Goal: Transaction & Acquisition: Obtain resource

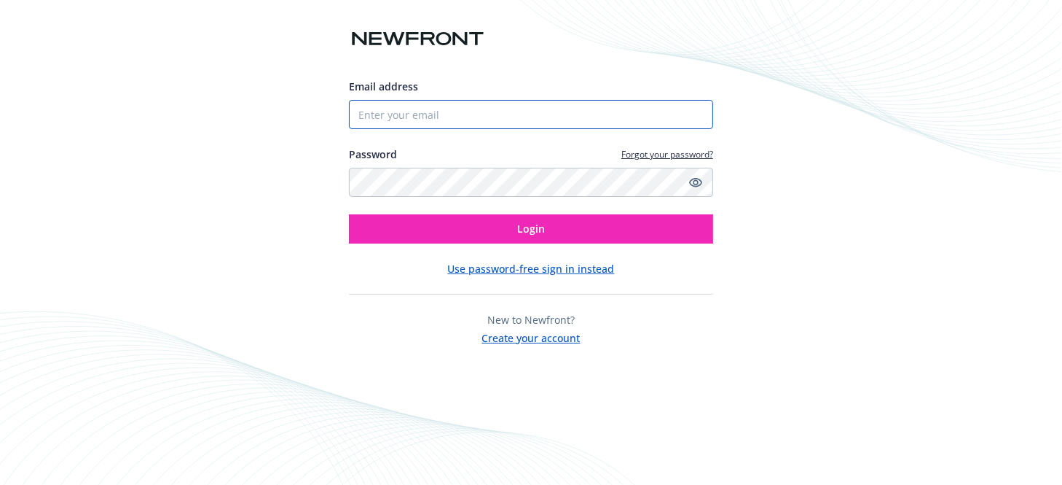
click at [398, 110] on input "Email address" at bounding box center [531, 114] width 364 height 29
type input "[EMAIL_ADDRESS][DOMAIN_NAME]"
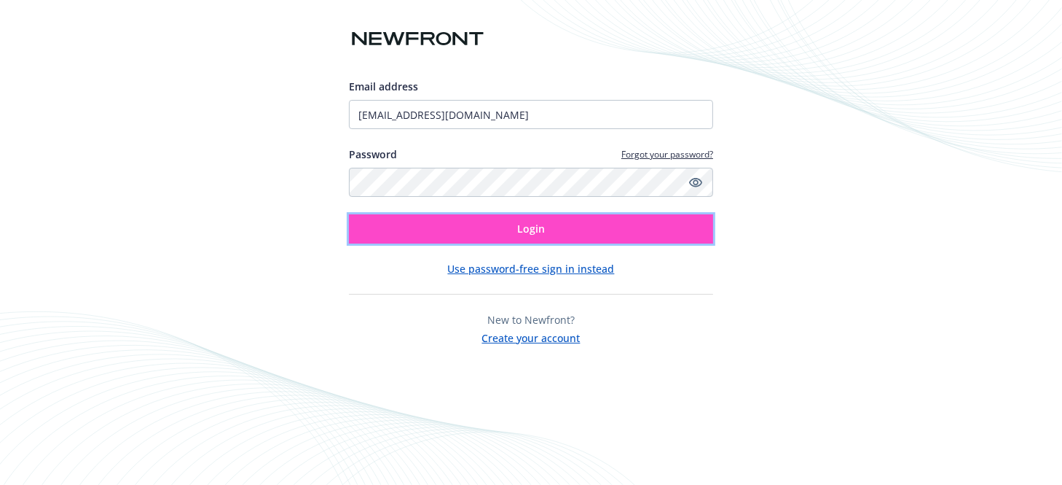
click at [499, 227] on button "Login" at bounding box center [531, 228] width 364 height 29
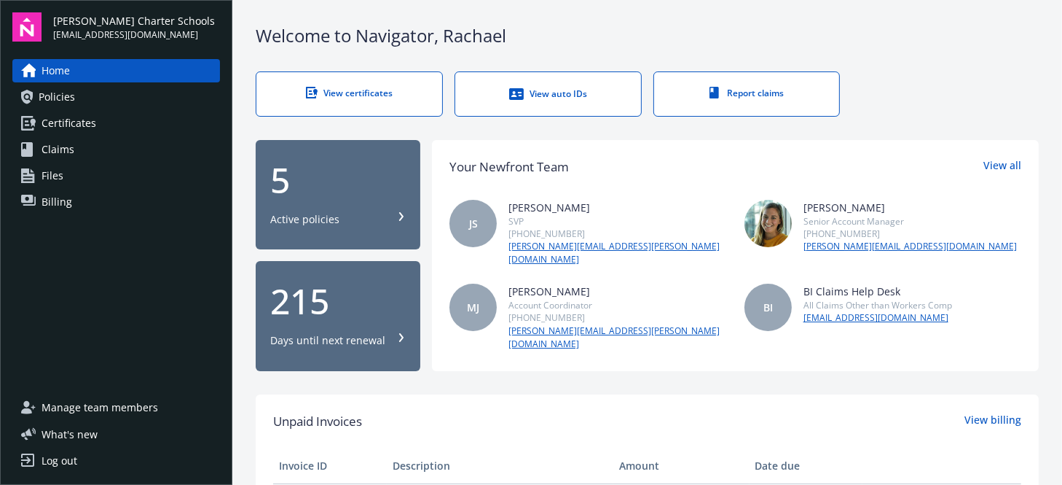
click at [77, 120] on span "Certificates" at bounding box center [69, 122] width 55 height 23
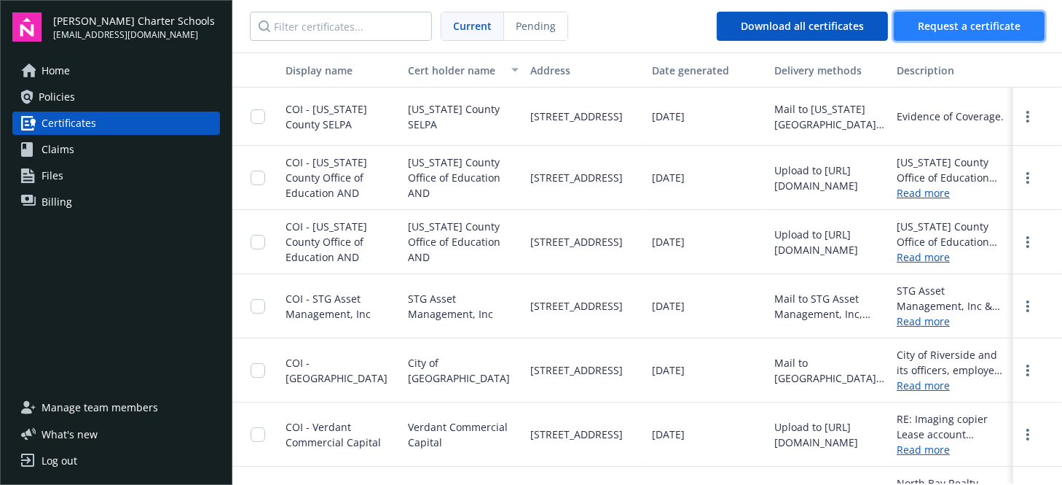
click at [947, 29] on span "Request a certificate" at bounding box center [969, 26] width 103 height 14
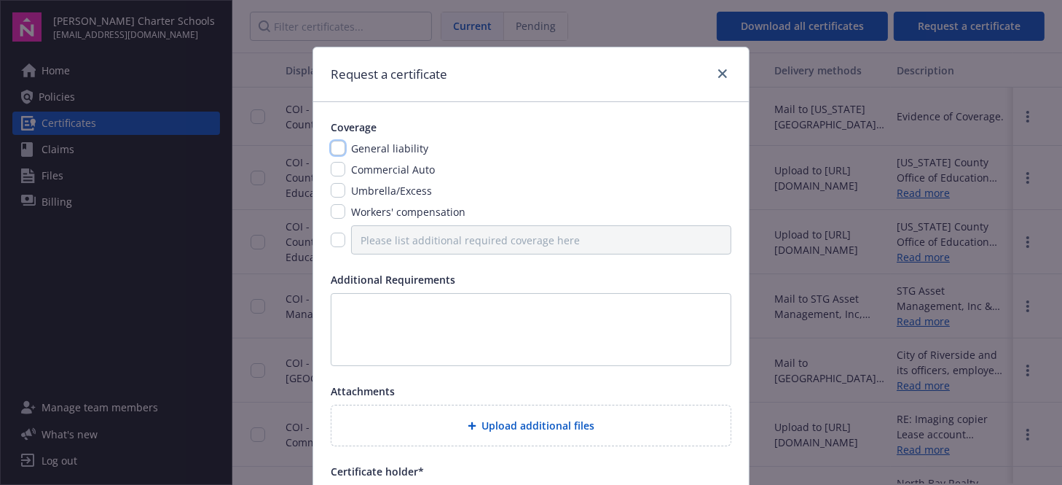
click at [332, 149] on input "checkbox" at bounding box center [338, 148] width 15 height 15
checkbox input "true"
click at [334, 170] on input "checkbox" at bounding box center [338, 169] width 15 height 15
checkbox input "true"
click at [335, 188] on input "checkbox" at bounding box center [338, 190] width 15 height 15
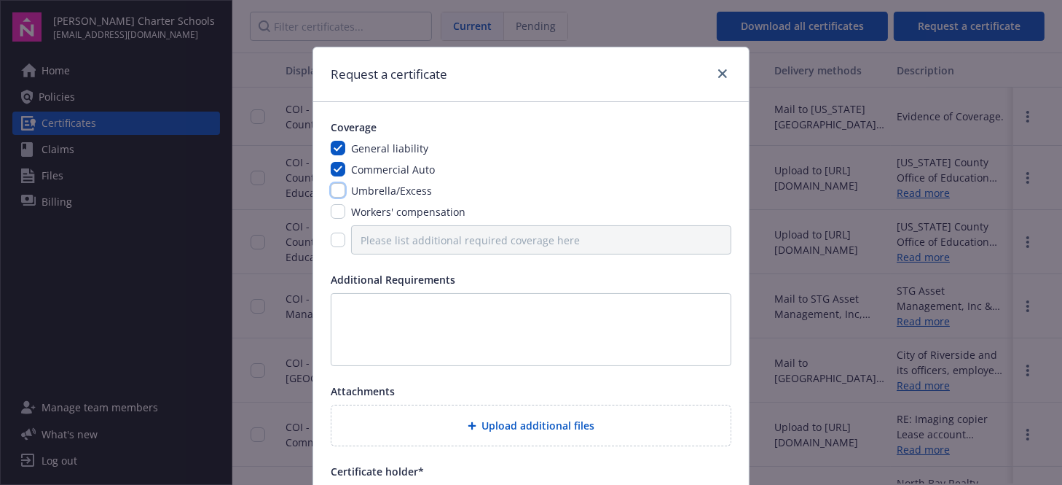
checkbox input "true"
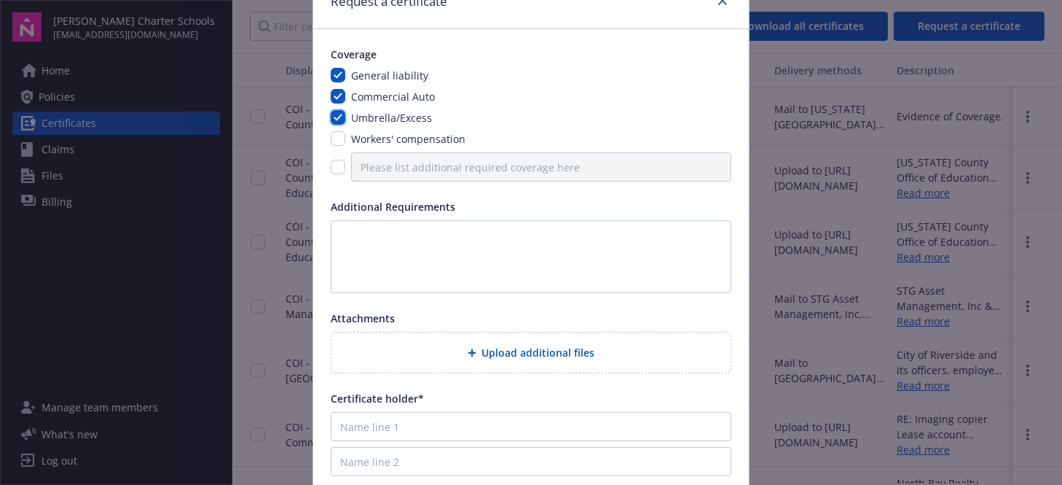
scroll to position [146, 0]
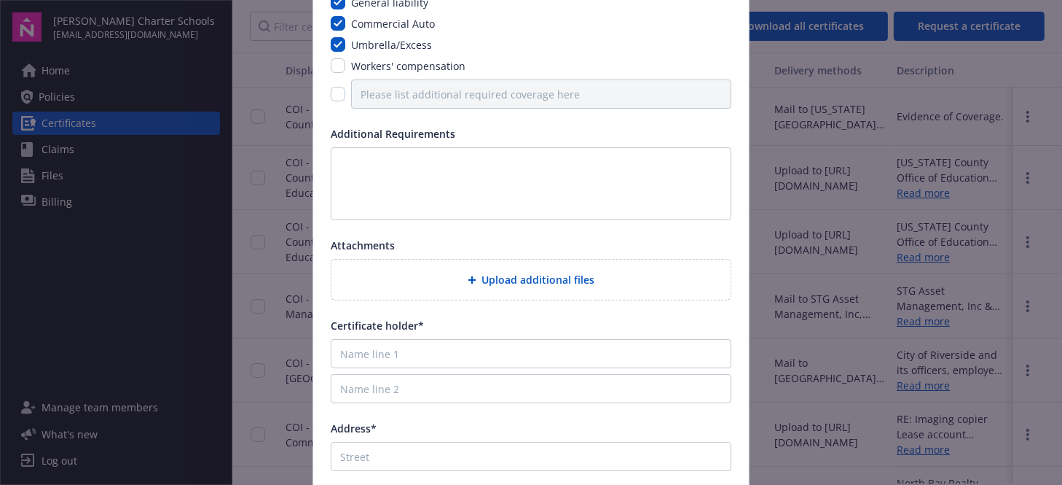
click at [504, 279] on span "Upload additional files" at bounding box center [538, 279] width 113 height 15
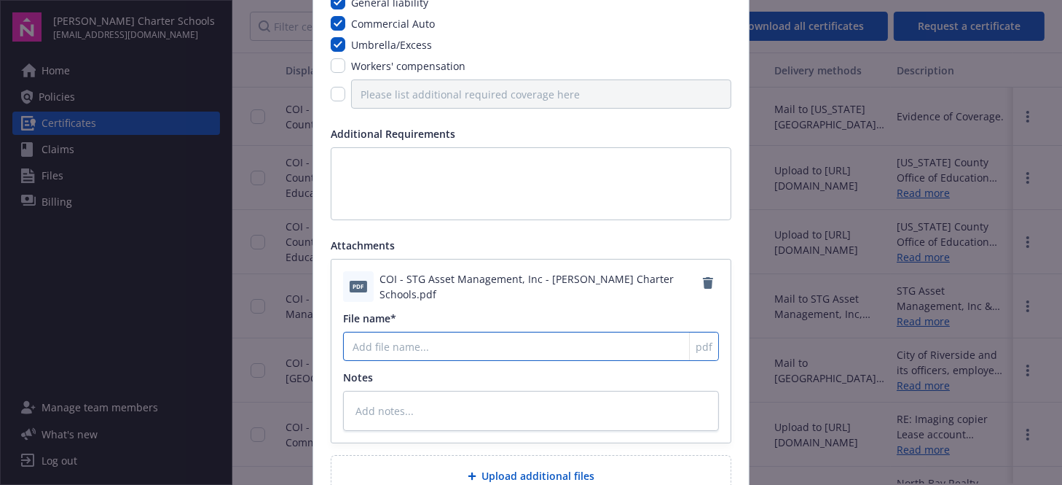
click at [447, 343] on input "File name*" at bounding box center [531, 346] width 376 height 29
type textarea "x"
type input "C"
type textarea "x"
type input "CO"
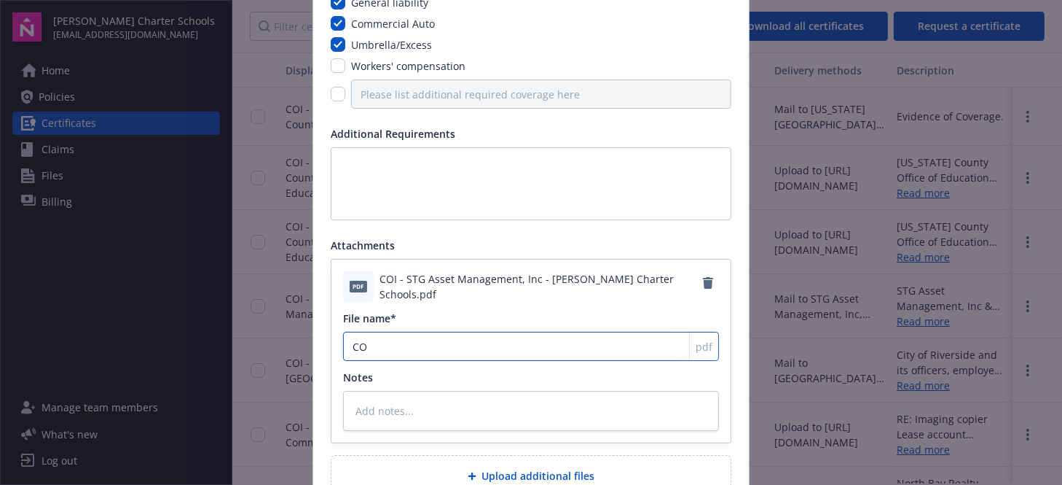
type textarea "x"
type input "COI"
type textarea "x"
type input "COIT"
type textarea "x"
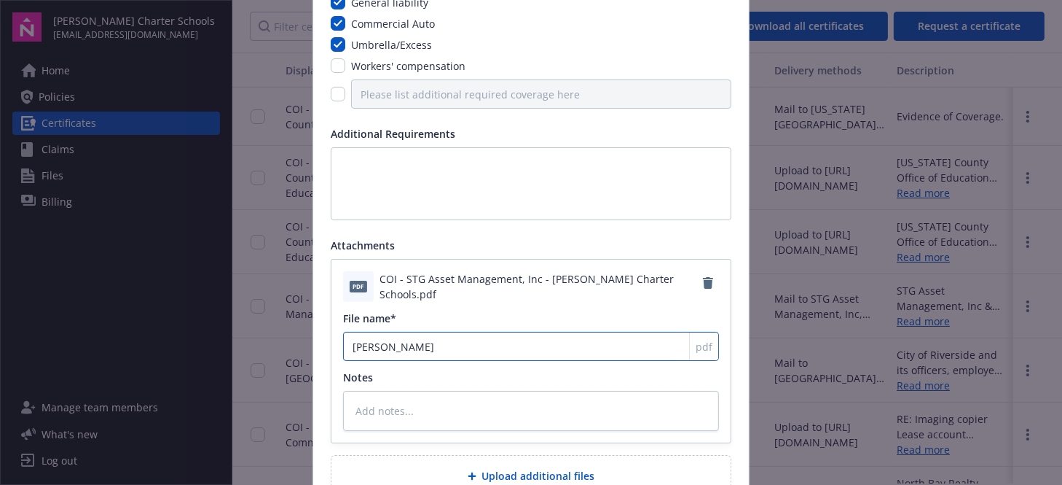
type input "COI"
type textarea "x"
type input "COI"
type textarea "x"
type input "COI S"
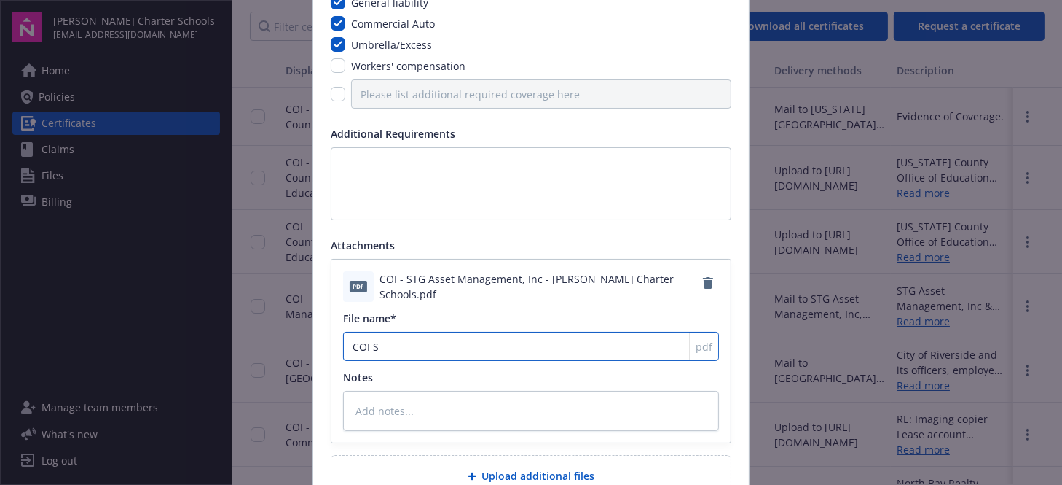
type textarea "x"
type input "COI ST"
type textarea "x"
type input "COI STG"
type textarea "x"
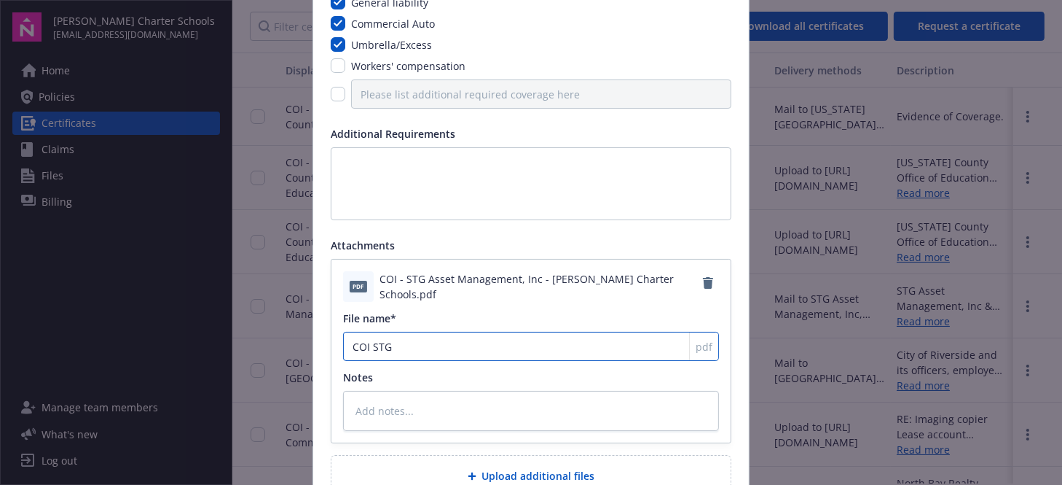
type input "COI STG"
type textarea "x"
type input "COI STG A"
type textarea "x"
type input "COI STG As"
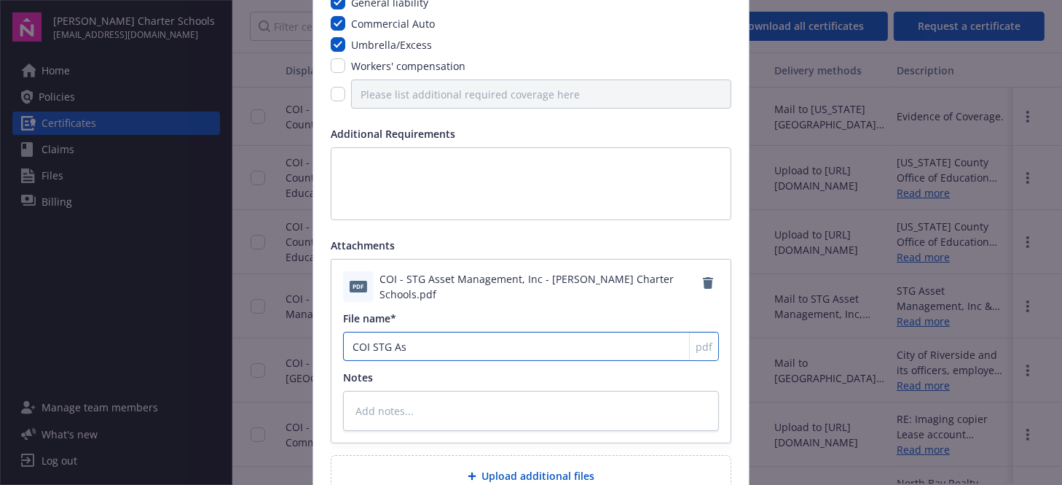
type textarea "x"
type input "COI STG Ass"
type textarea "x"
type input "COI STG Asse"
type textarea "x"
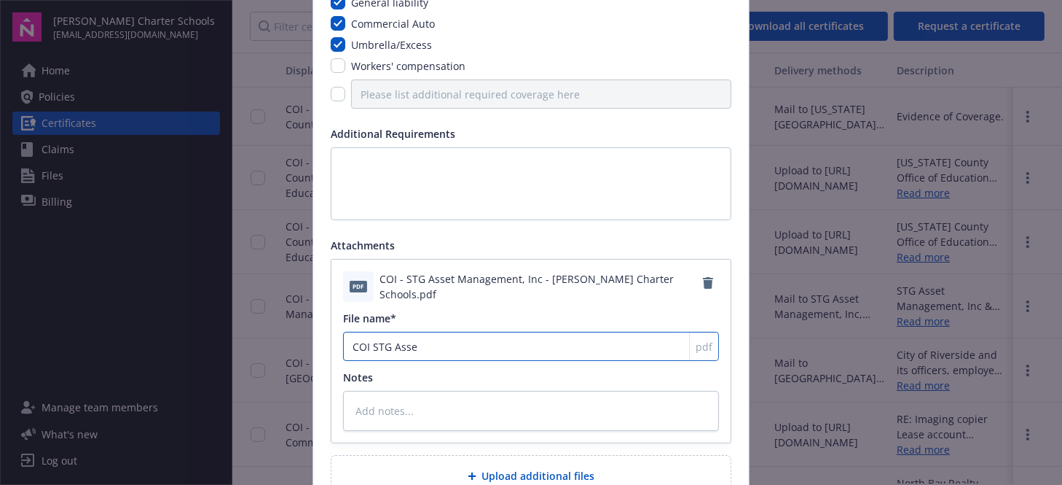
type input "COI STG Asset"
type textarea "x"
type input "COI STG Asset"
type textarea "x"
type input "COI STG Asset M"
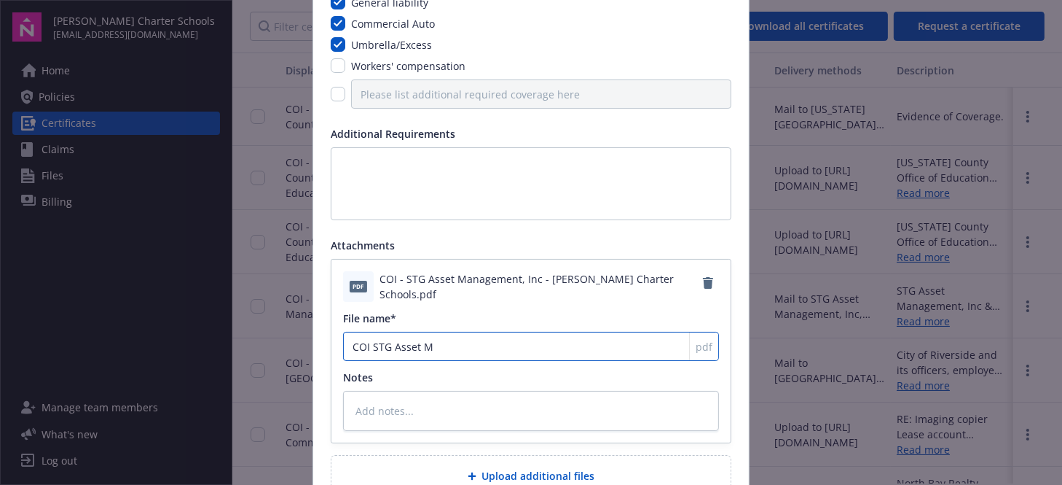
type textarea "x"
type input "COI STG Asset Ma"
type textarea "x"
type input "COI STG Asset Man"
type textarea "x"
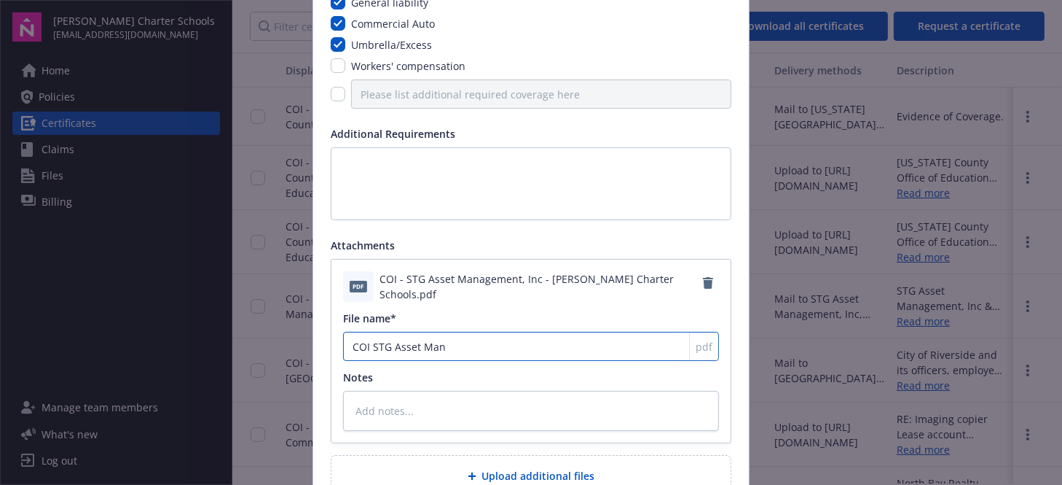
type input "COI STG Asset Mana"
type textarea "x"
type input "COI STG Asset Manag"
type textarea "x"
type input "COI STG Asset Manage"
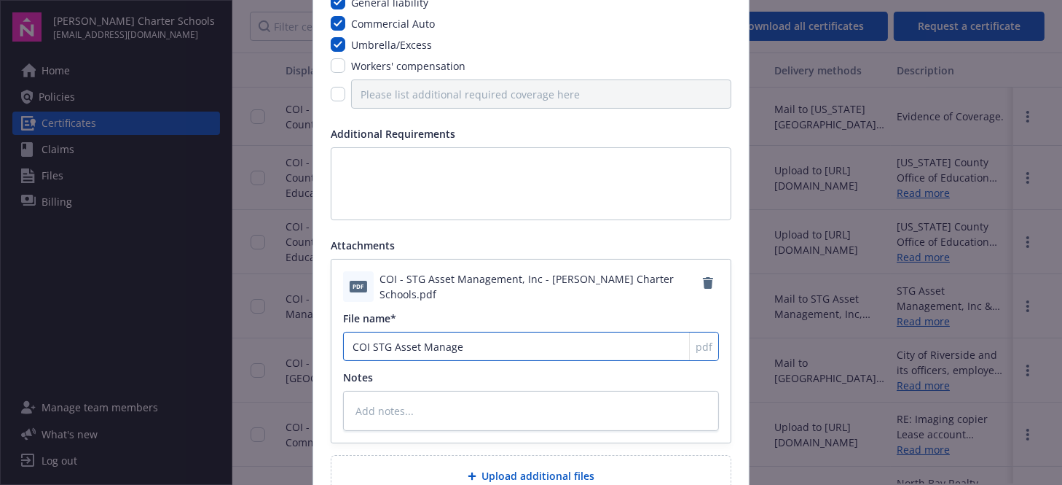
type textarea "x"
type input "COI STG Asset Managem"
type textarea "x"
type input "COI STG Asset Manageme"
type textarea "x"
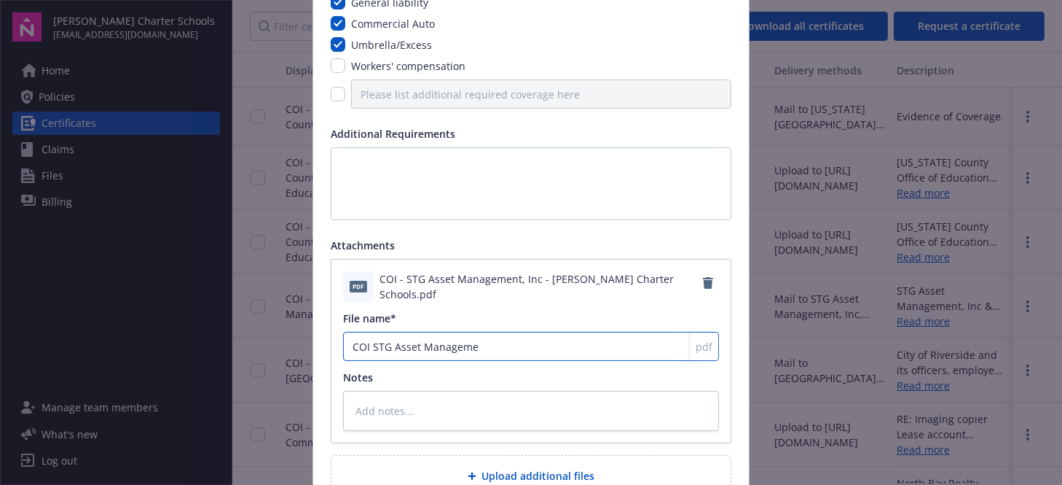
type input "COI STG Asset Managemen"
type textarea "x"
type input "COI STG Asset Management"
type textarea "x"
type input "COI STG Asset Management"
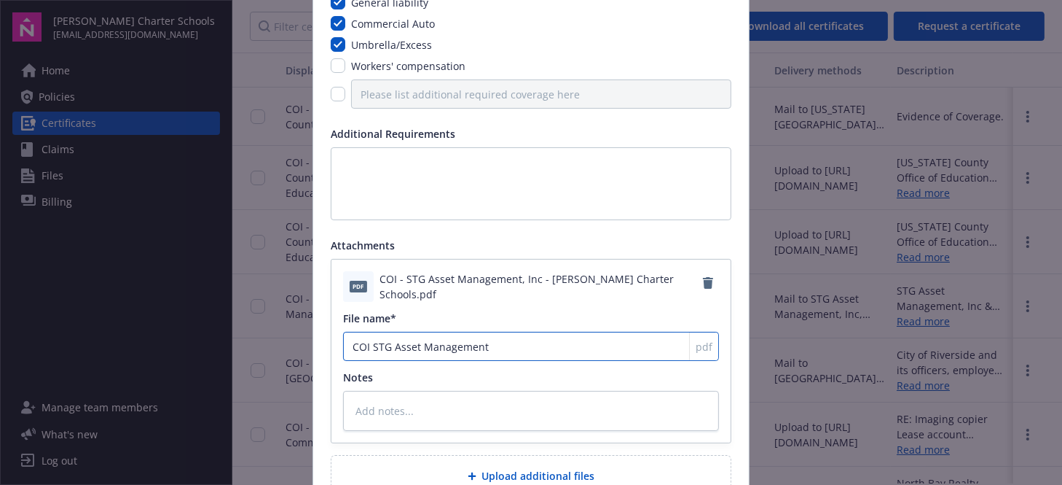
type textarea "x"
type input "COI STG Asset Management ,"
type textarea "x"
type input "COI STG Asset Management"
type textarea "x"
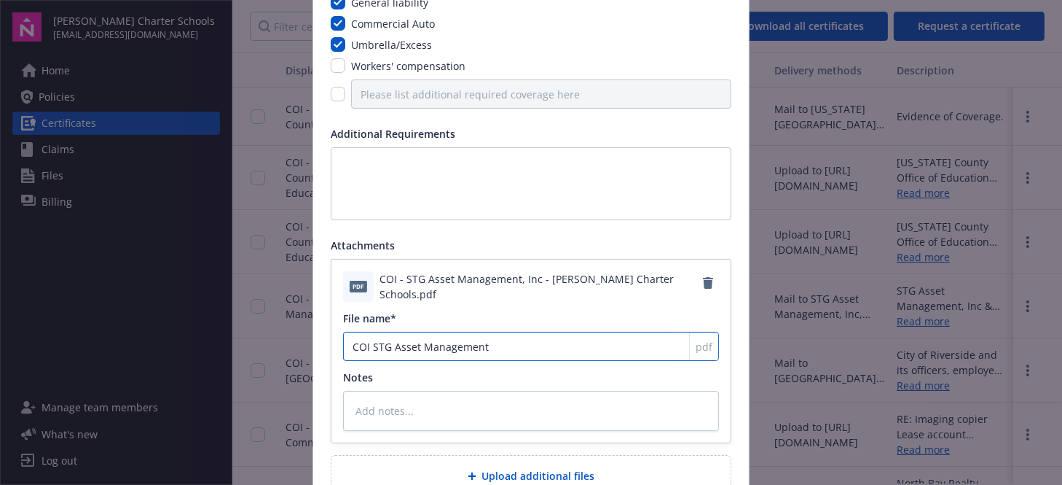
type input "COI STG Asset Management"
type textarea "x"
type input "COI STG Asset Management,"
type textarea "x"
type input "COI STG Asset Management,"
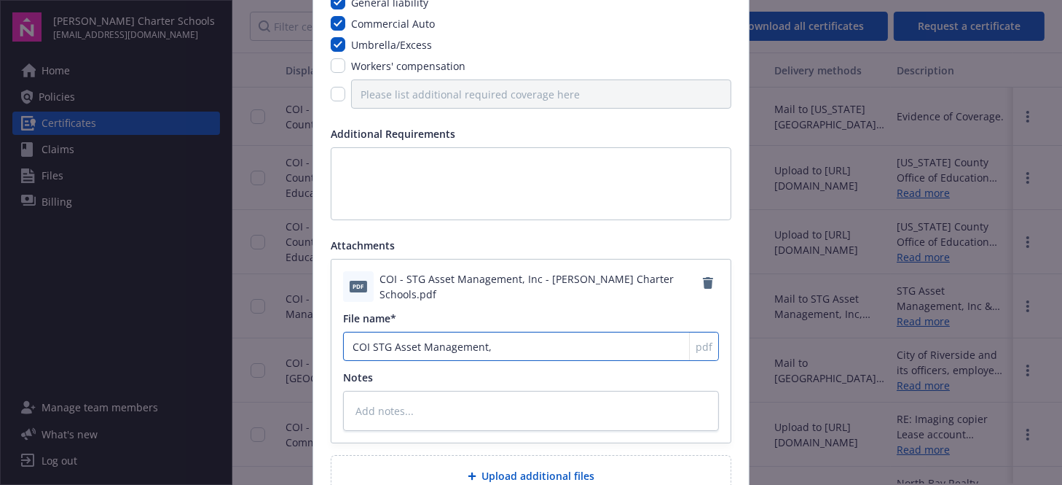
type textarea "x"
type input "COI STG Asset Management, I"
type textarea "x"
type input "COI STG Asset Management, In"
type textarea "x"
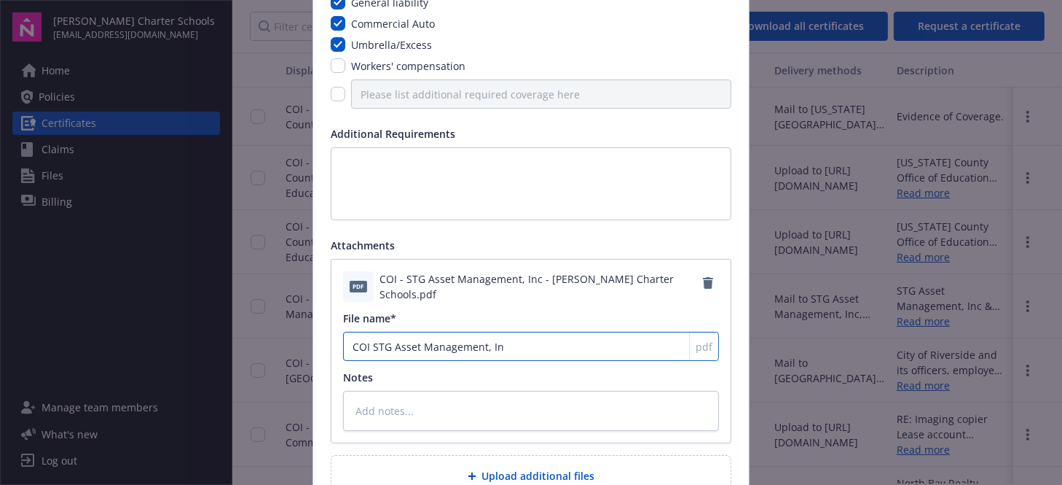
type input "COI STG Asset Management, Inc"
type textarea "x"
type input "COI STG Asset Management, Inc"
type textarea "x"
type input "COI STG Asset Management, Inc a"
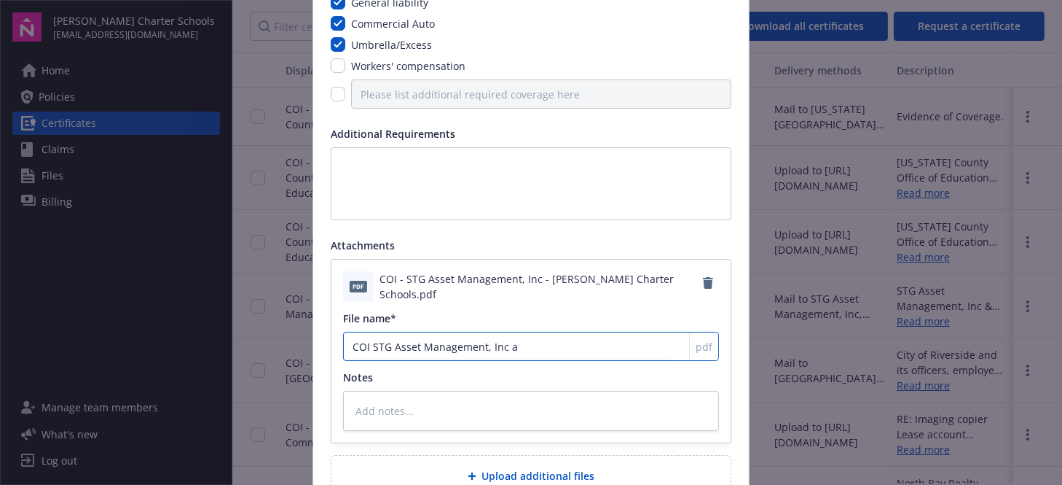
type textarea "x"
type input "COI STG Asset Management, Inc an"
type textarea "x"
type input "COI STG Asset Management, Inc and"
type textarea "x"
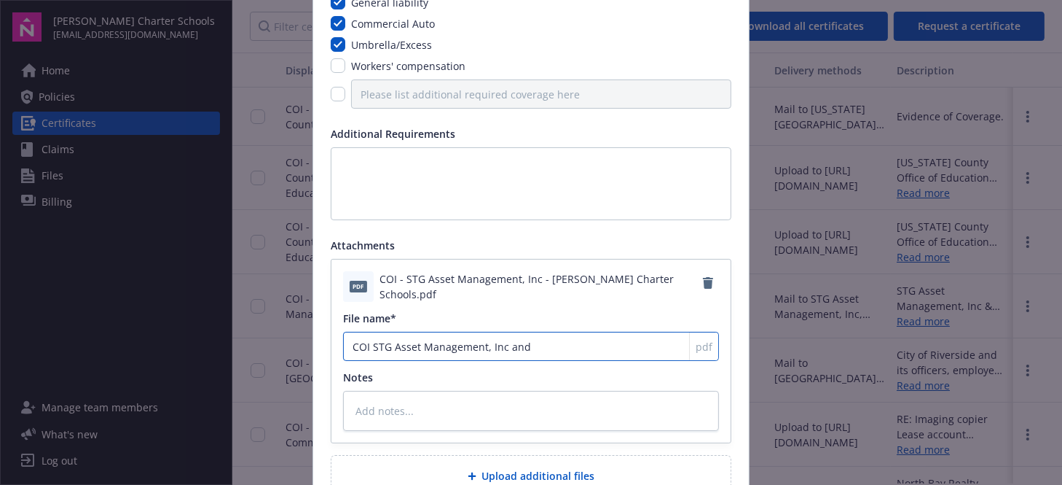
type input "COI STG Asset Management, Inc and"
type textarea "x"
type input "COI STG Asset Management, Inc and A"
type textarea "x"
type input "COI STG Asset Management, Inc and At"
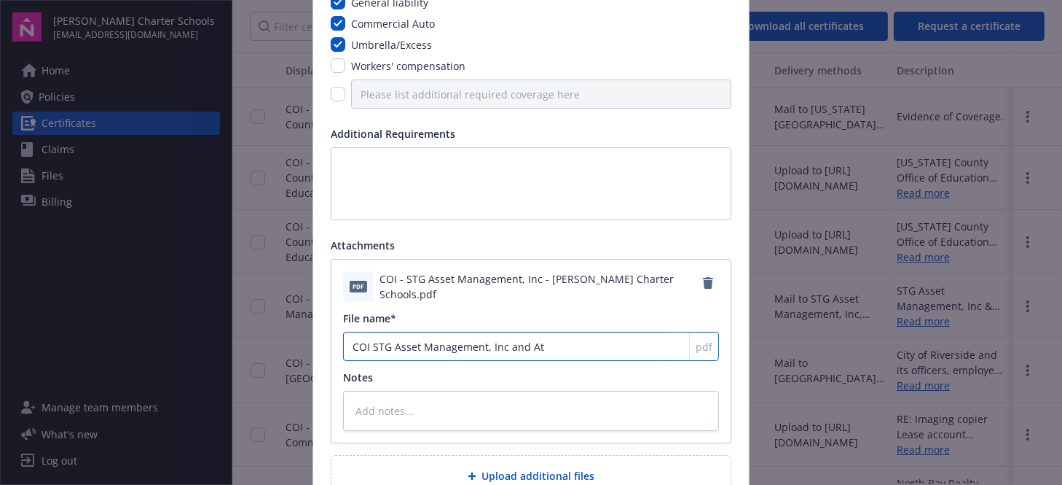
type textarea "x"
type input "COI STG Asset Management, Inc and Atr"
type textarea "x"
type input "COI STG Asset Management, Inc and Atru"
type textarea "x"
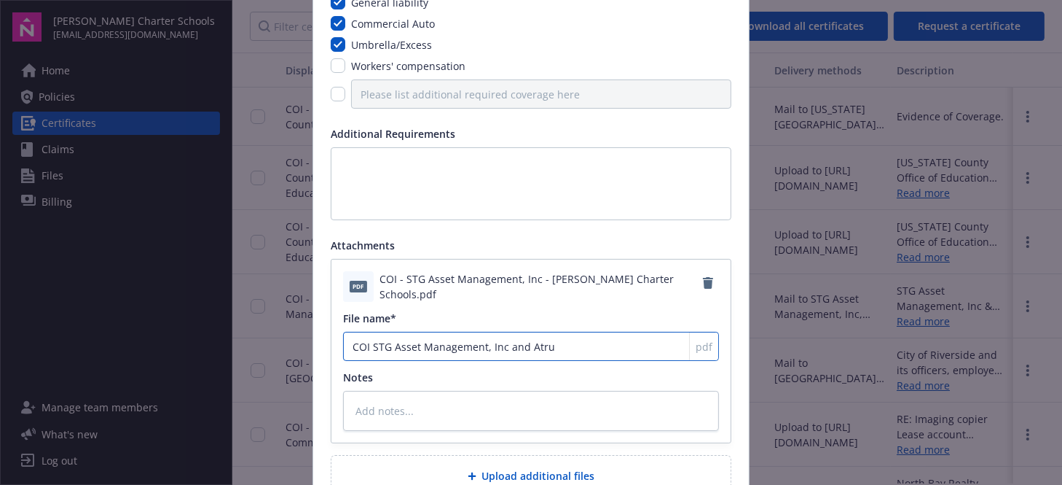
type input "COI STG Asset Management, Inc and Atrui"
type textarea "x"
type input "COI STG Asset Management, Inc and Atruiu"
type textarea "x"
type input "COI STG Asset Management, Inc and Atrui"
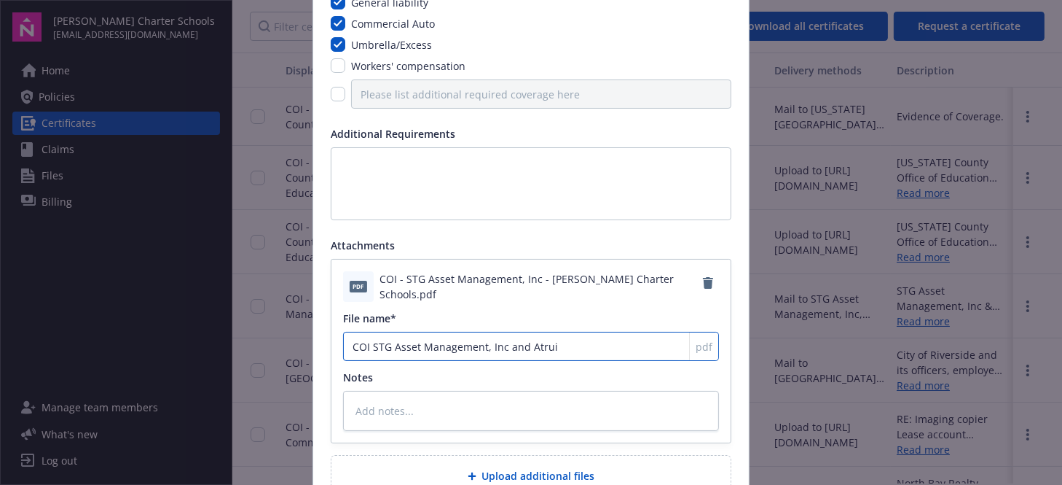
type textarea "x"
type input "COI STG Asset Management, Inc and Atru"
type textarea "x"
type input "COI STG Asset Management, Inc and Atr"
type textarea "x"
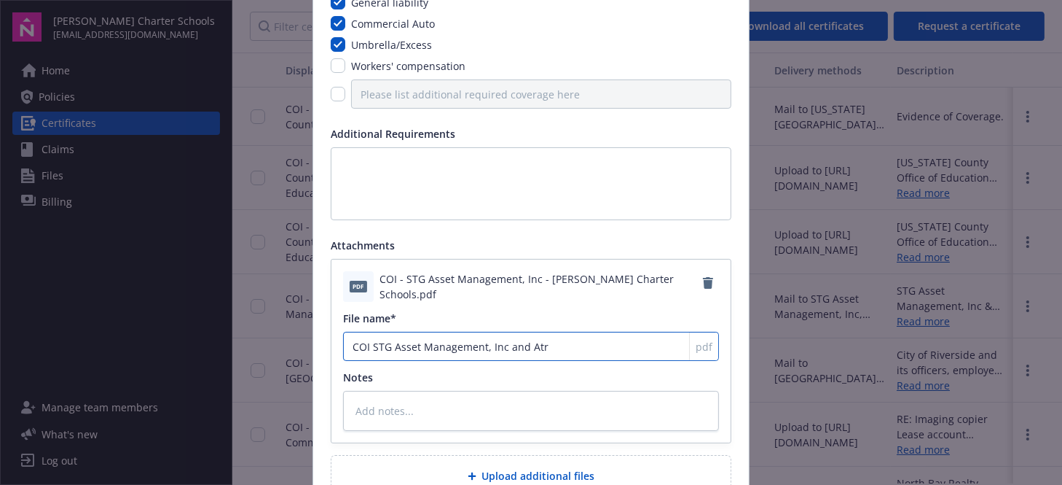
type input "COI STG Asset Management, Inc and Atri"
type textarea "x"
type input "COI STG Asset Management, Inc and Atriu"
type textarea "x"
type input "COI STG Asset Management, Inc and Atrium"
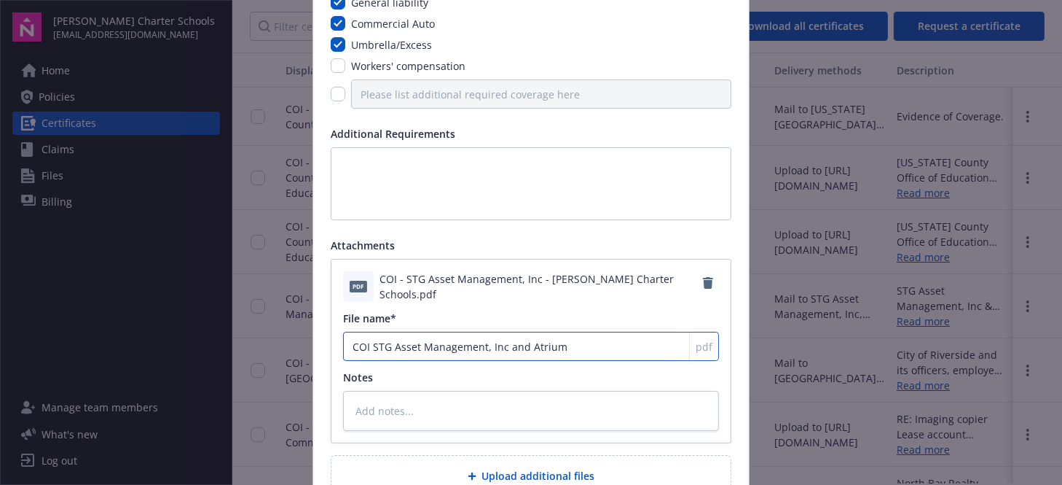
type textarea "x"
type input "COI STG Asset Management, Inc and Atrium"
type textarea "x"
type input "COI STG Asset Management, Inc and Atrium C"
type textarea "x"
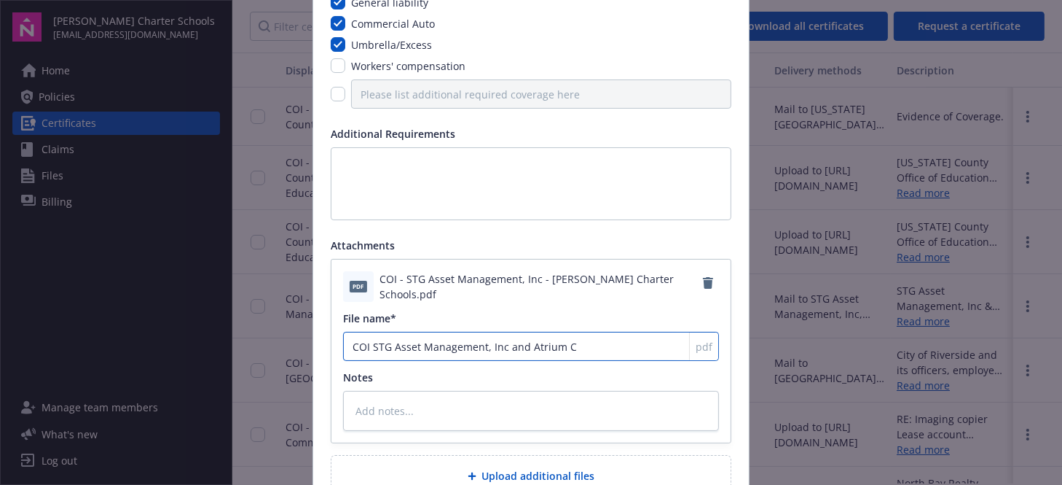
type input "COI STG Asset Management, Inc and Atrium Co"
type textarea "x"
type input "COI STG Asset Management, Inc and Atrium Cou"
type textarea "x"
type input "COI STG Asset Management, Inc and Atrium Cout"
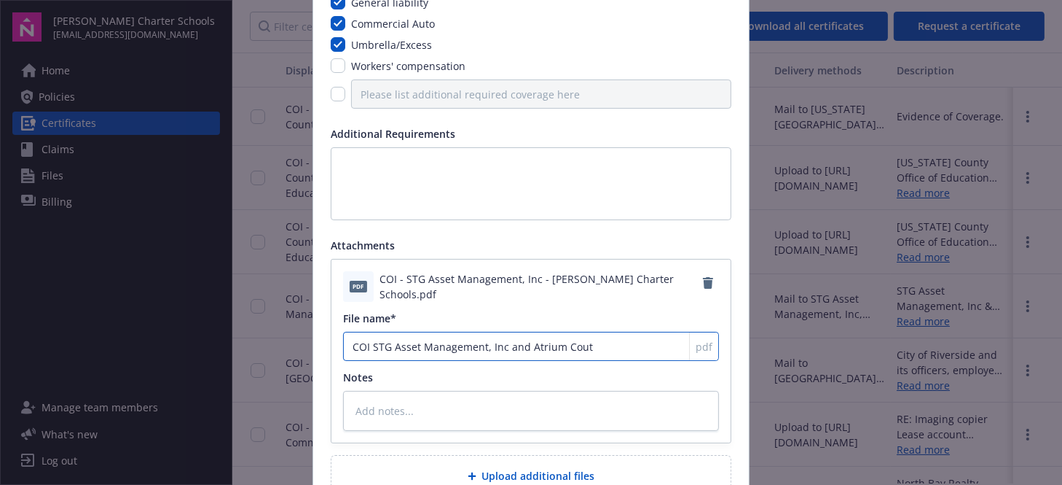
type textarea "x"
type input "COI STG Asset Management, Inc and Atrium Coutn"
type textarea "x"
type input "COI STG Asset Management, Inc and Atrium Coutn"
type textarea "x"
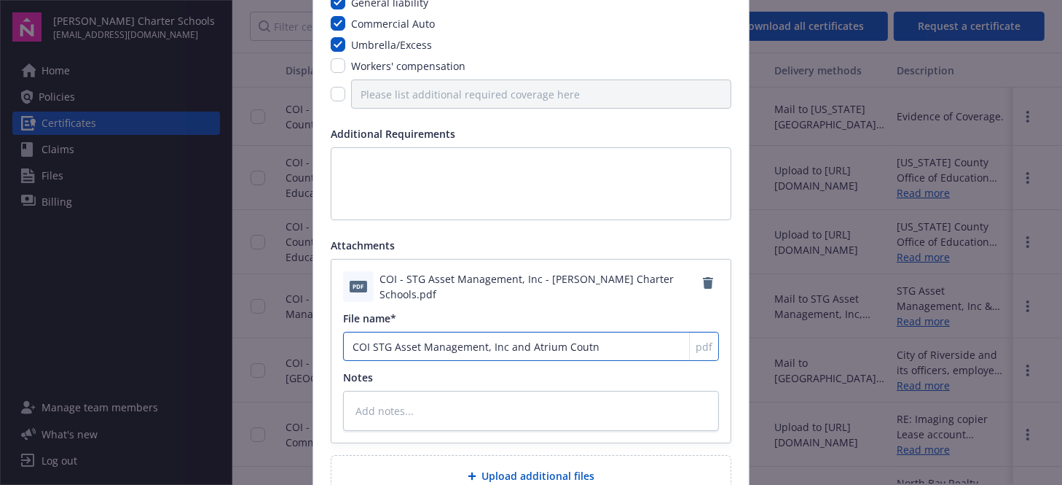
type input "COI STG Asset Management, Inc and Atrium Coutn L"
type textarea "x"
type input "COI STG Asset Management, Inc and Atrium Coutn LL"
type textarea "x"
type input "COI STG Asset Management, Inc and Atrium Coutn LLC"
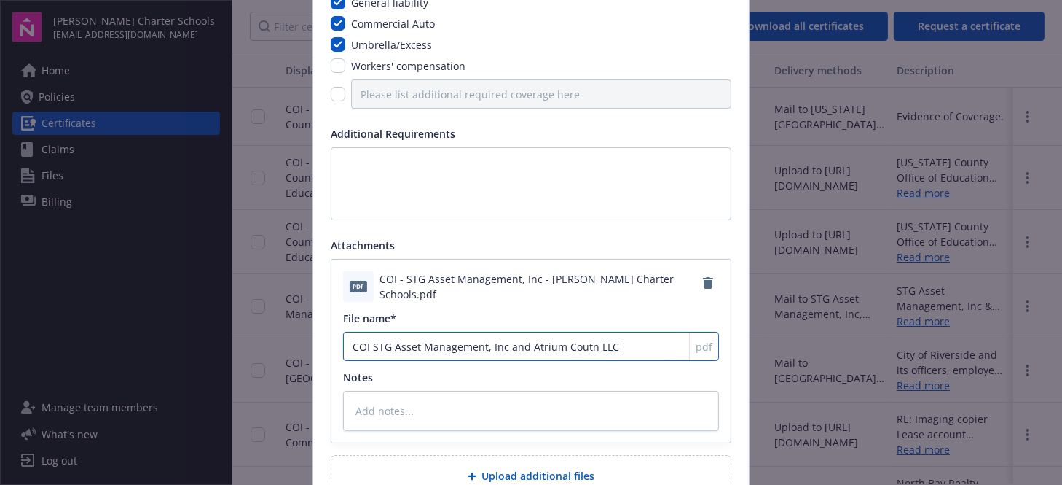
type textarea "x"
type input "COI STG Asset Management, Inc and Atrium Cout LLC"
type textarea "x"
type input "COI STG Asset Management, Inc and Atrium Cou LLC"
type textarea "x"
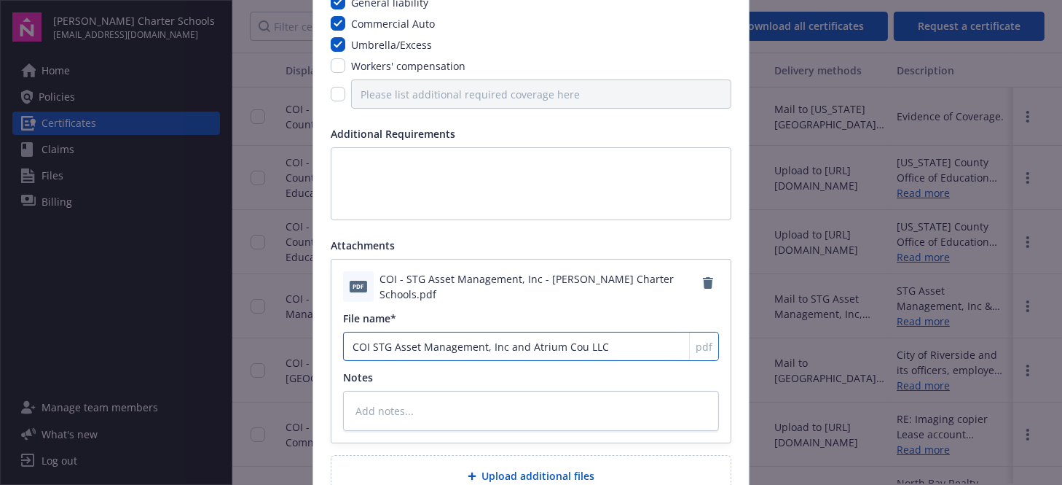
type input "COI STG Asset Management, Inc and Atrium Cour LLC"
type textarea "x"
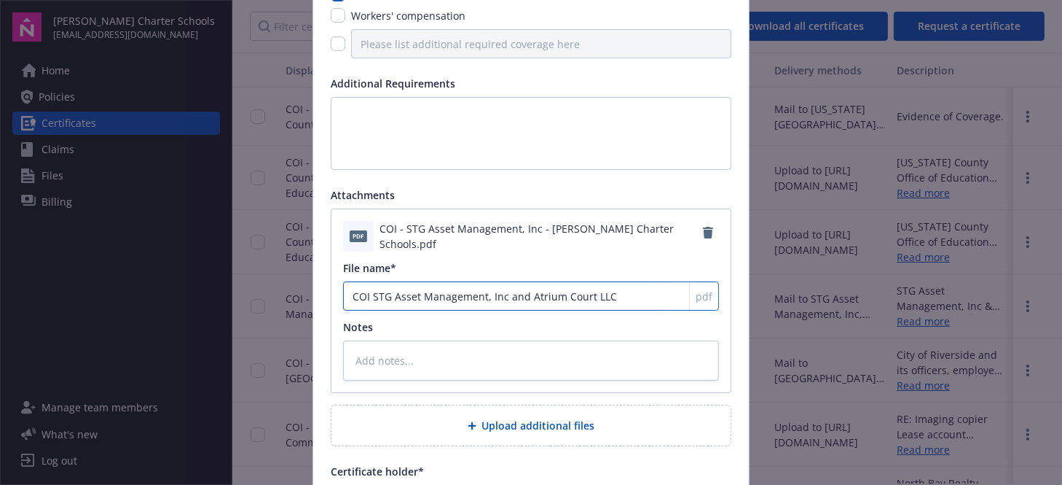
scroll to position [219, 0]
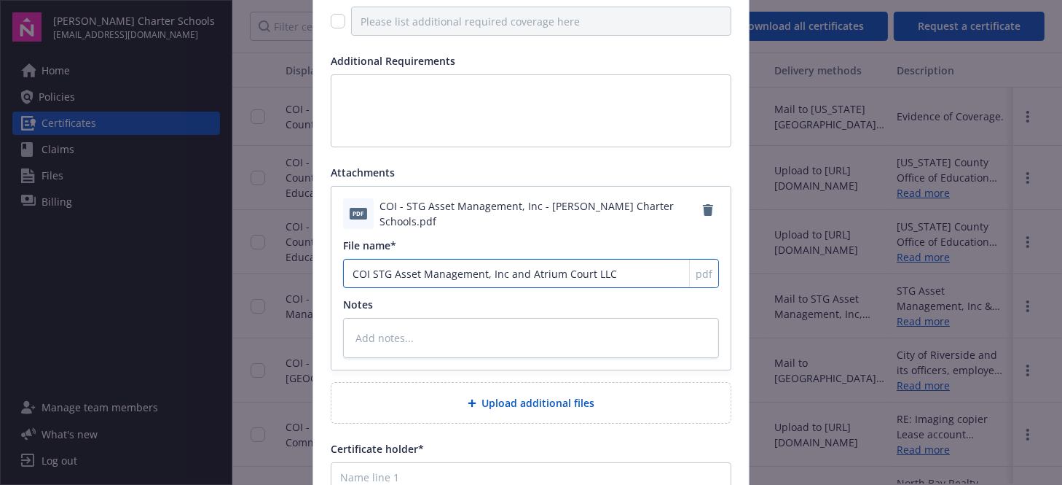
type input "COI STG Asset Management, Inc and Atrium Court LLC"
click at [482, 399] on span "Upload additional files" at bounding box center [538, 402] width 113 height 15
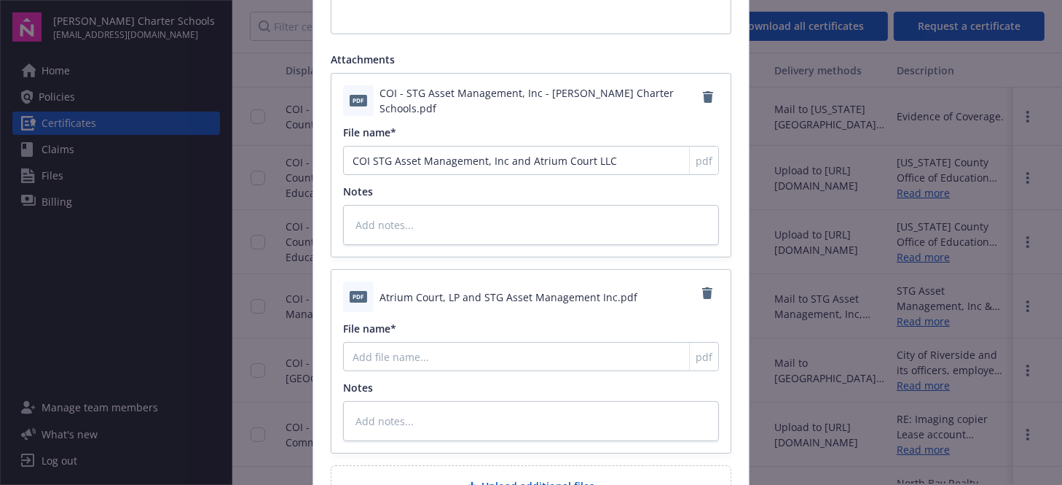
scroll to position [364, 0]
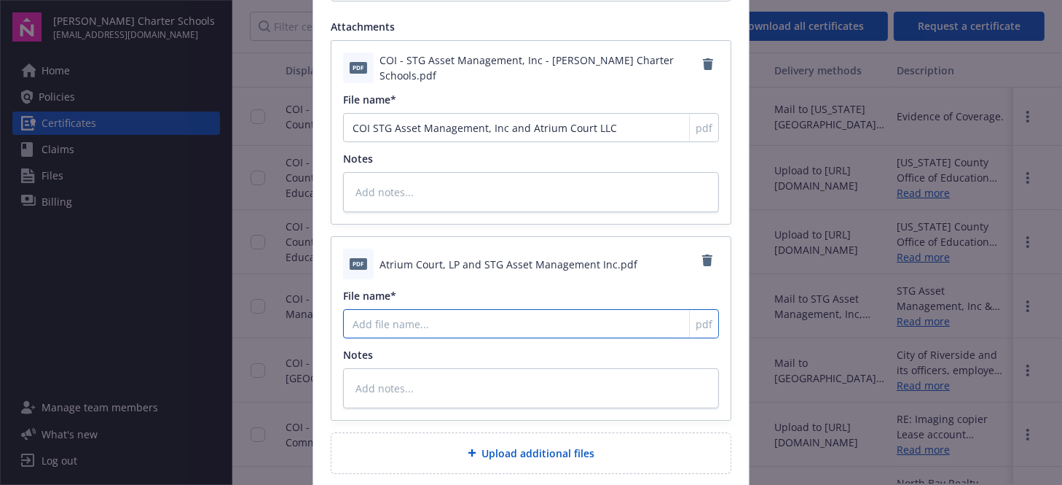
click at [421, 142] on input "File name*" at bounding box center [531, 127] width 376 height 29
type textarea "x"
type input "A"
type textarea "x"
type input "At"
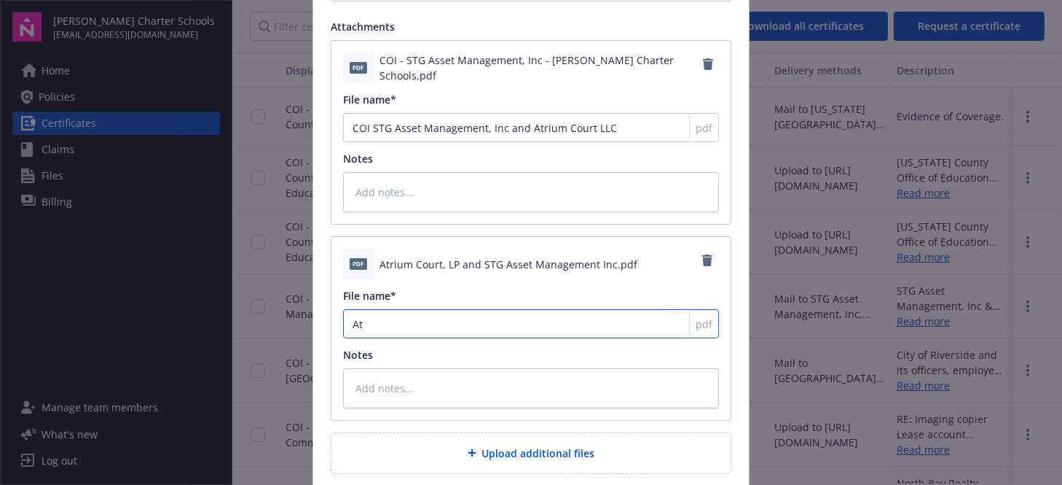
type textarea "x"
type input "Atr"
type textarea "x"
type input "Atru"
type textarea "x"
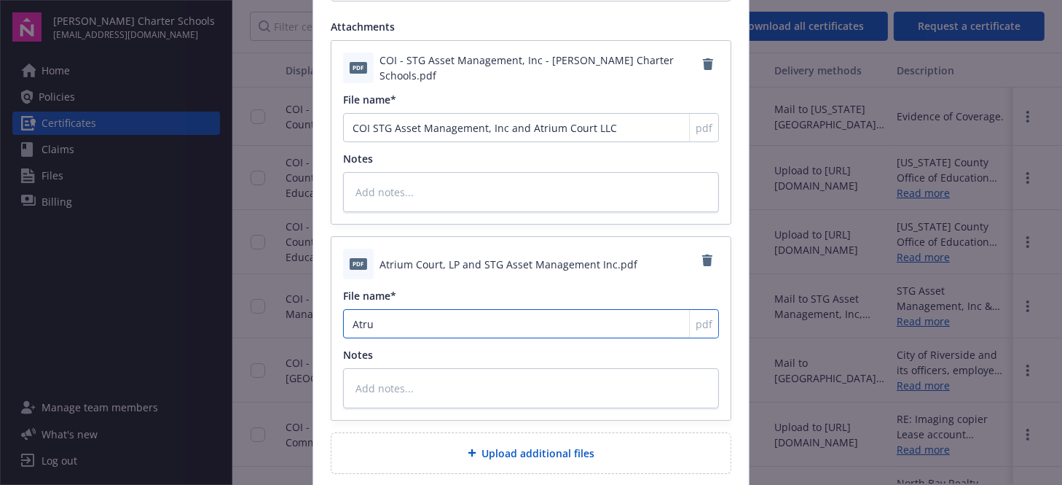
type input "Atr"
type textarea "x"
type input "Atri"
type textarea "x"
type input "Atriu"
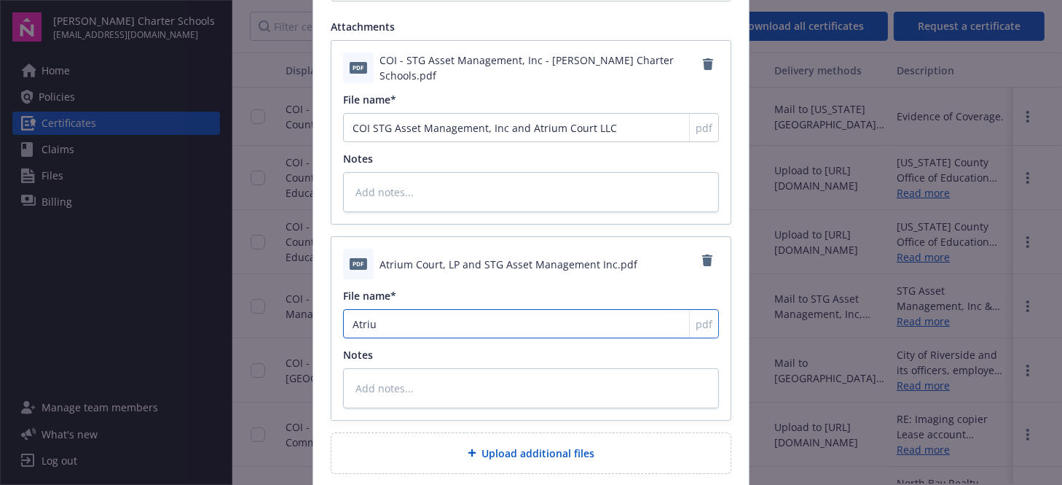
type textarea "x"
type input "Atrium"
type textarea "x"
type input "Atrium"
type textarea "x"
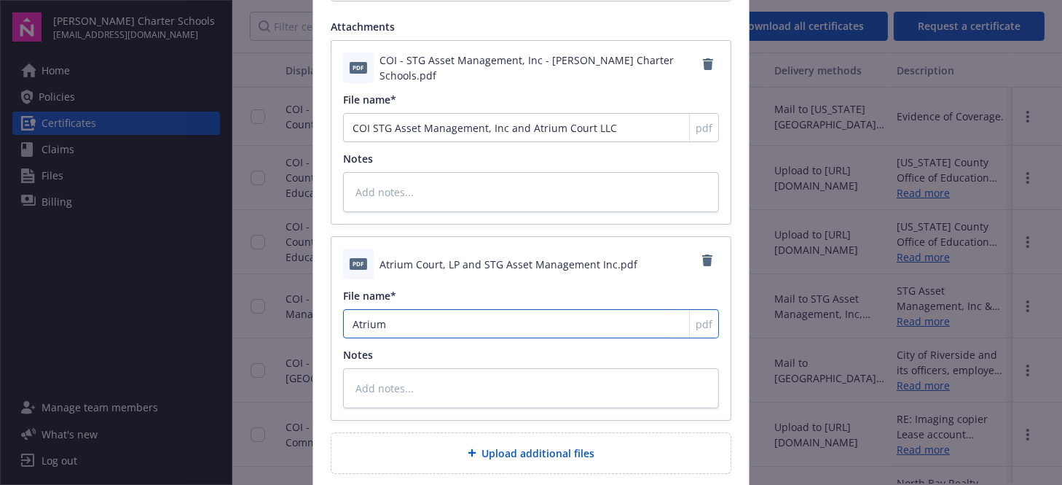
type input "Atrium C"
type textarea "x"
type input "Atrium Co"
type textarea "x"
type input "Atrium Cou"
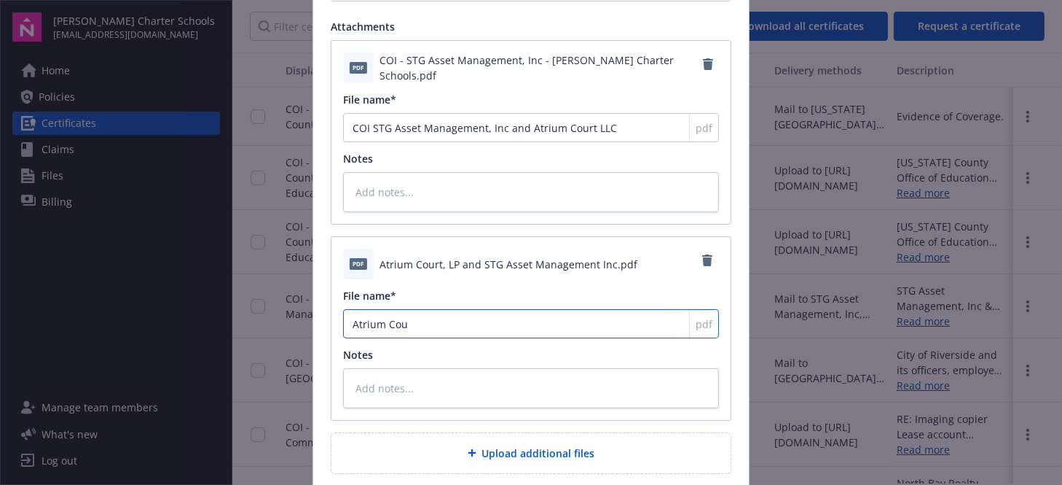
type textarea "x"
type input "Atrium Cout"
type textarea "x"
type input "Atrium Cou"
type textarea "x"
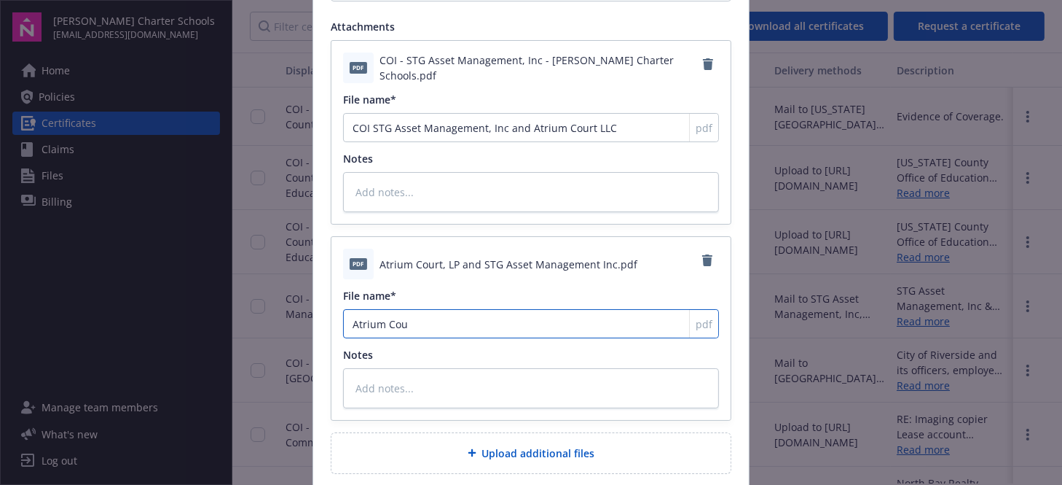
type input "Atrium Cour"
type textarea "x"
type input "Atrium Court"
type textarea "x"
type input "Atrium Court,"
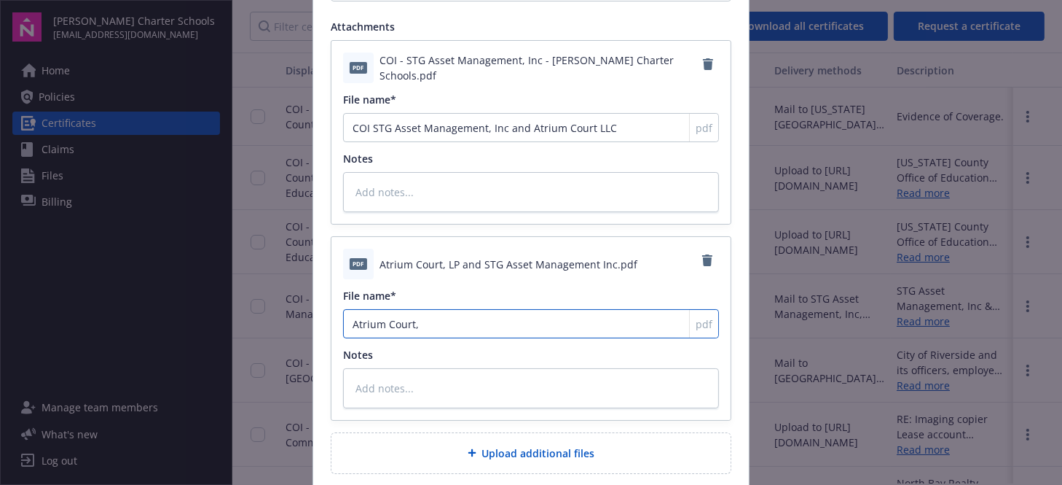
type textarea "x"
type input "Atrium Court,"
type textarea "x"
type input "Atrium Court, L"
type textarea "x"
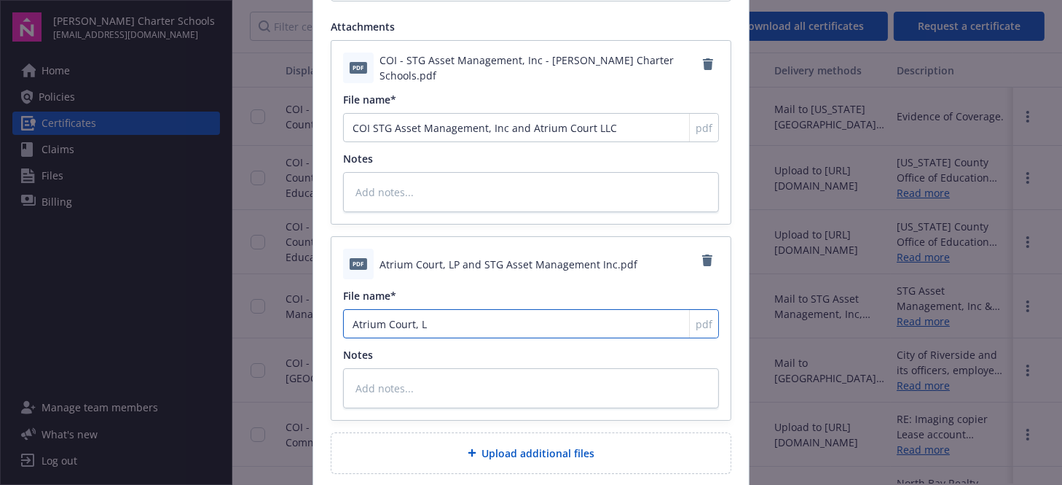
type input "Atrium Court, LO"
type textarea "x"
type input "Atrium Court, LO"
type textarea "x"
type input "Atrium Court, LO a"
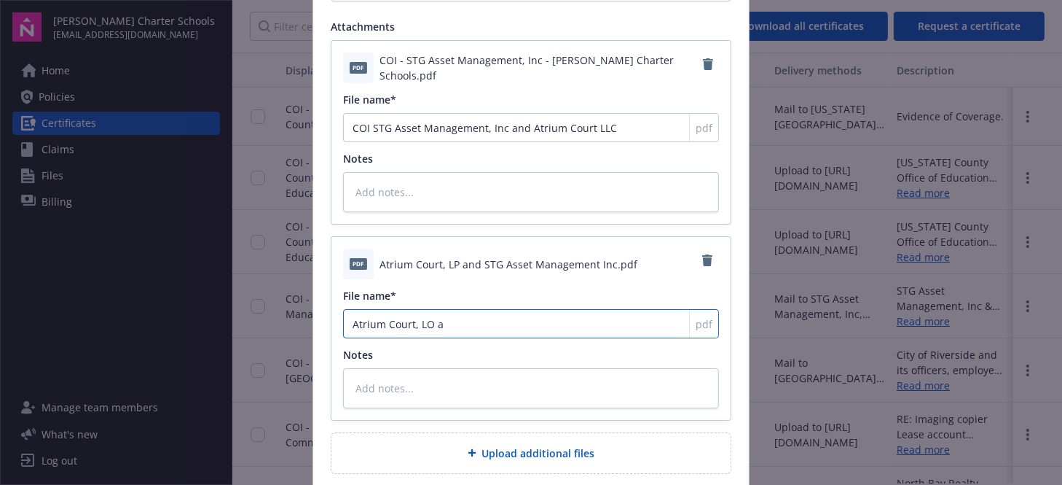
type textarea "x"
type input "Atrium Court, LO an"
type textarea "x"
type input "Atrium Court, LO and"
type textarea "x"
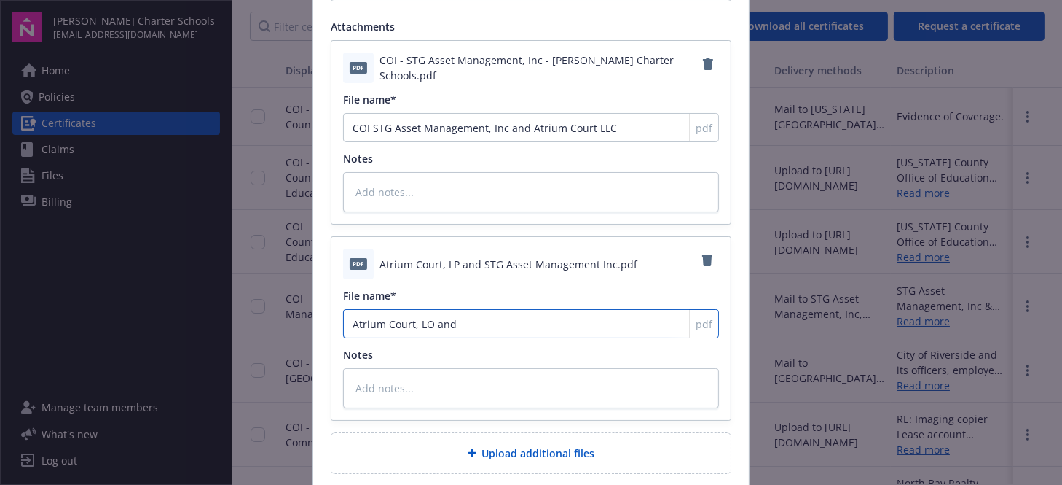
type input "Atrium Court, LO and"
type textarea "x"
type input "Atrium Court, LO and"
type textarea "x"
type input "Atrium Court, LO an"
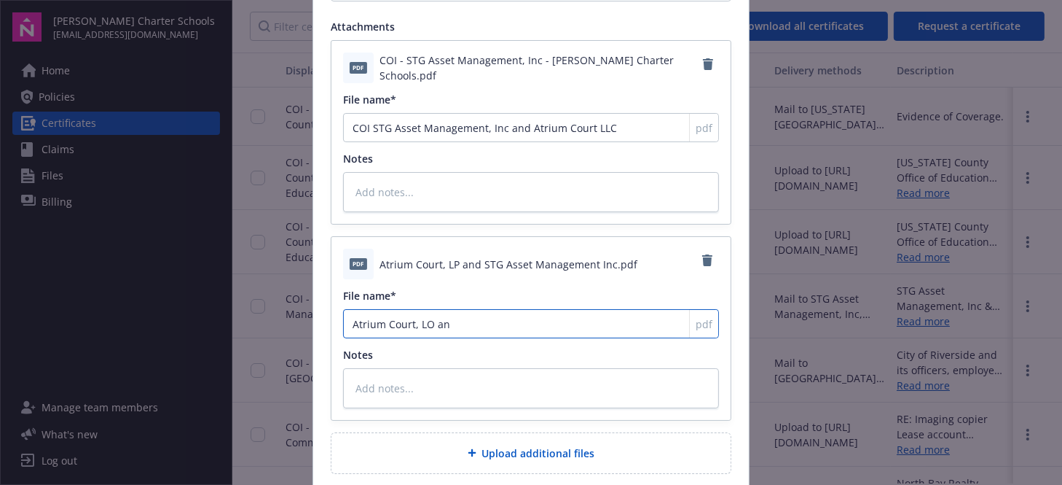
type textarea "x"
type input "Atrium Court, LO a"
type textarea "x"
type input "Atrium Court, LO"
type textarea "x"
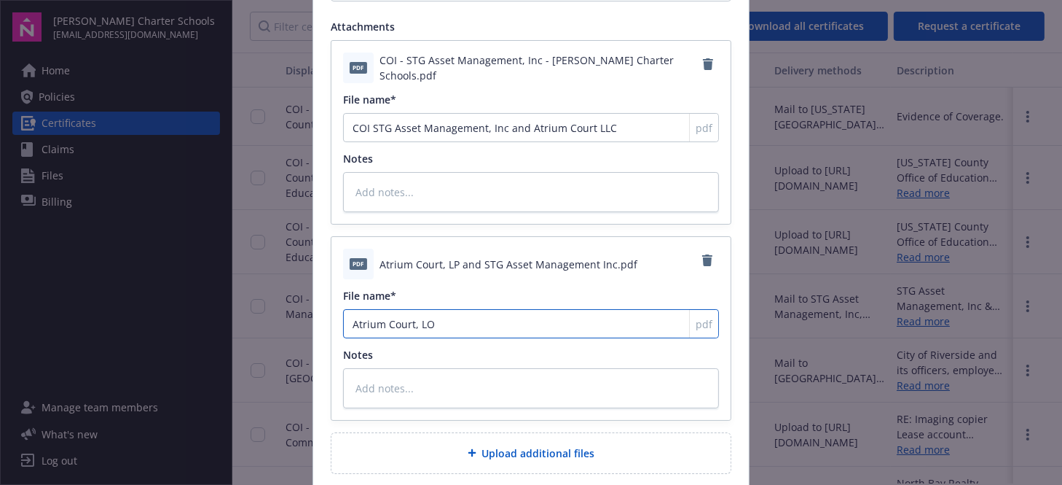
type input "Atrium Court, LO"
type textarea "x"
type input "Atrium Court, L"
type textarea "x"
type input "Atrium Court, LP"
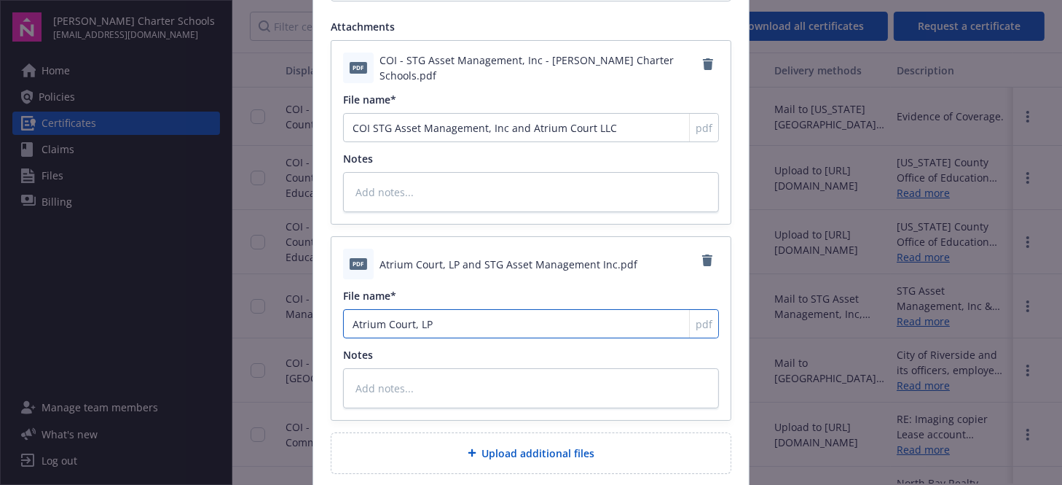
type textarea "x"
click at [561, 142] on input "Atrium Court, LP and STG Asset Management Inc" at bounding box center [531, 127] width 376 height 29
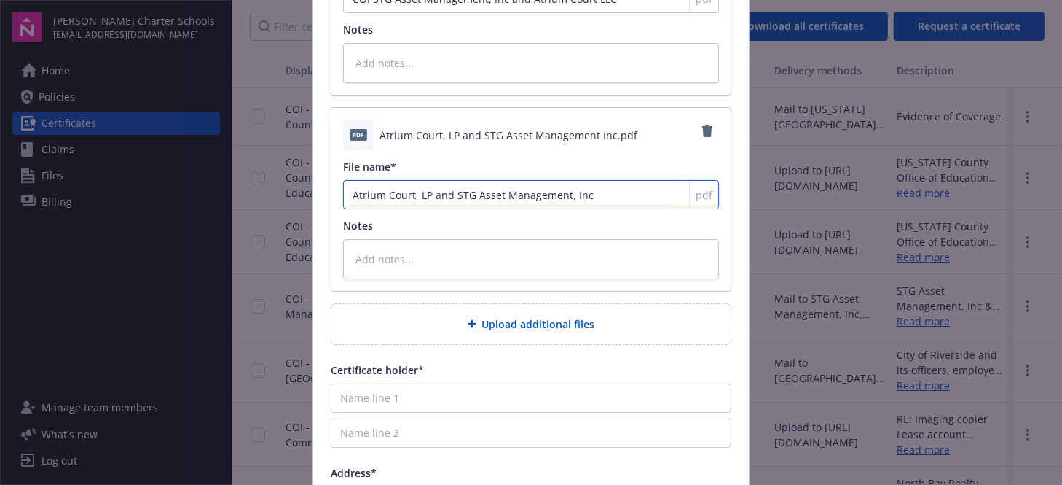
scroll to position [510, 0]
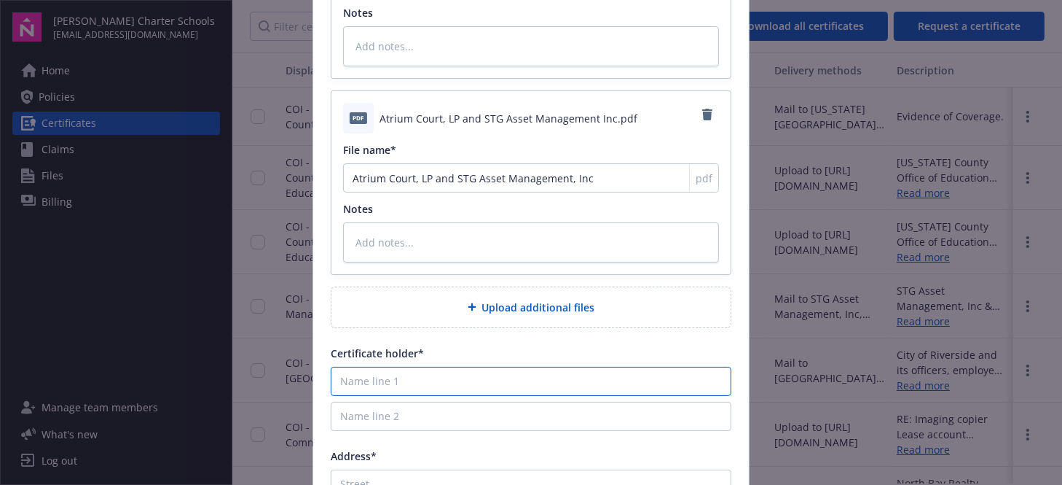
click at [396, 377] on input "Name line 1" at bounding box center [531, 381] width 401 height 29
click at [418, 239] on textarea at bounding box center [531, 242] width 376 height 40
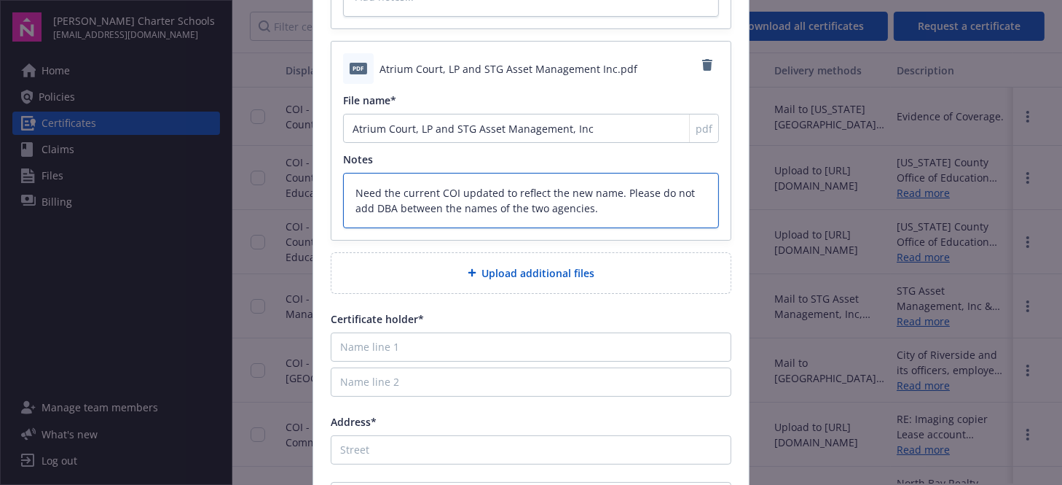
scroll to position [656, 0]
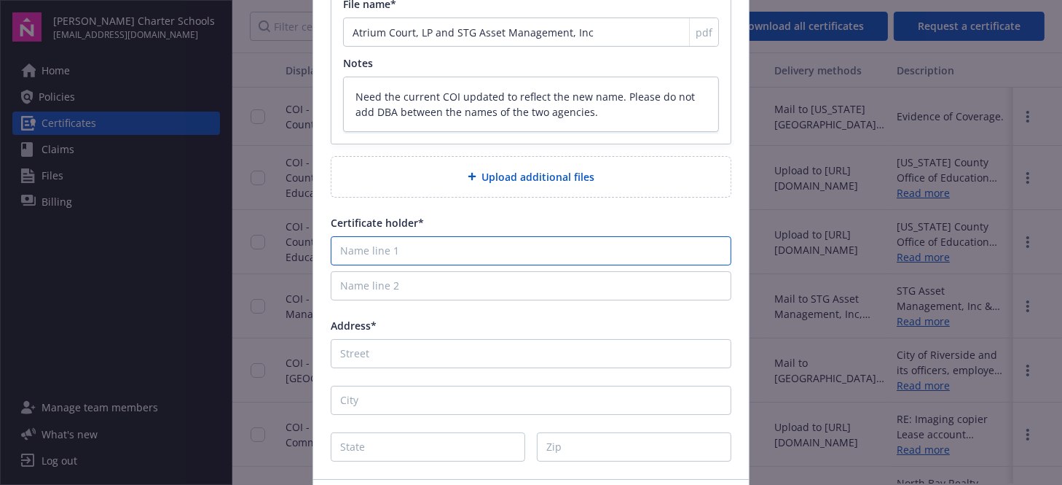
click at [418, 243] on input "Name line 1" at bounding box center [531, 250] width 401 height 29
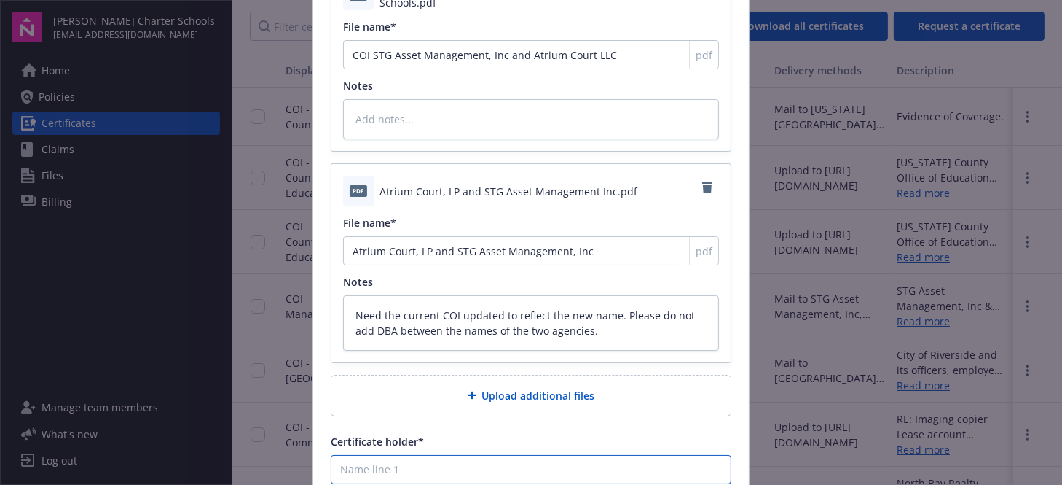
scroll to position [541, 0]
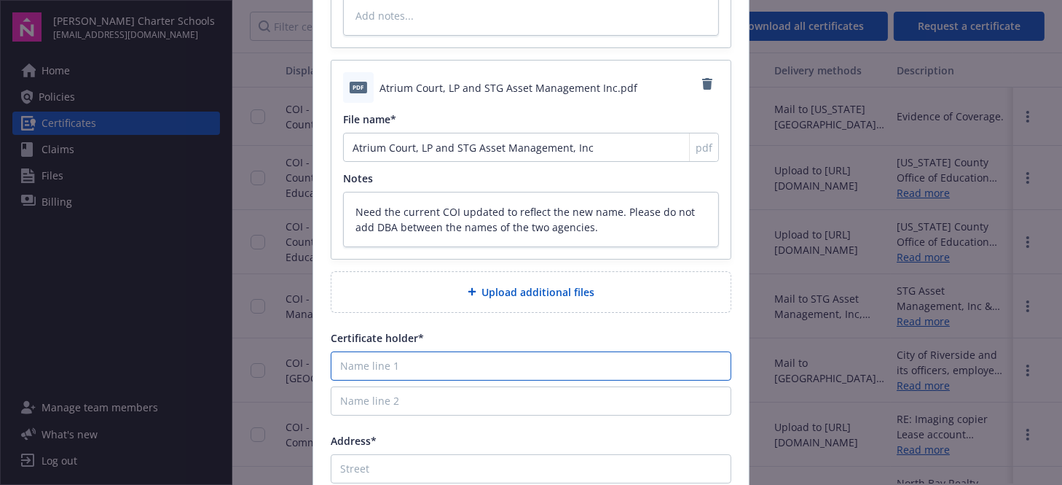
click at [381, 360] on input "Name line 1" at bounding box center [531, 365] width 401 height 29
click at [462, 361] on input "Name line 1" at bounding box center [531, 365] width 401 height 29
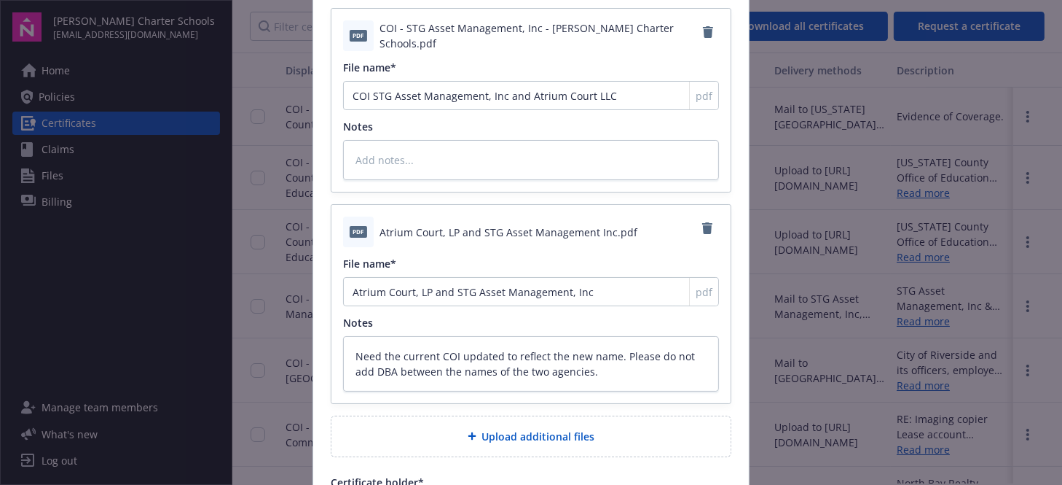
scroll to position [395, 0]
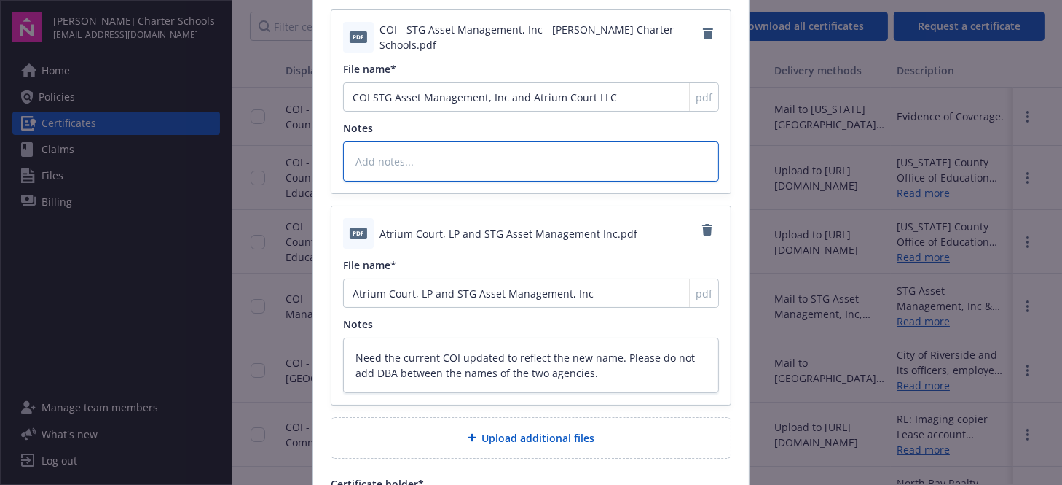
click at [405, 155] on textarea at bounding box center [531, 161] width 376 height 40
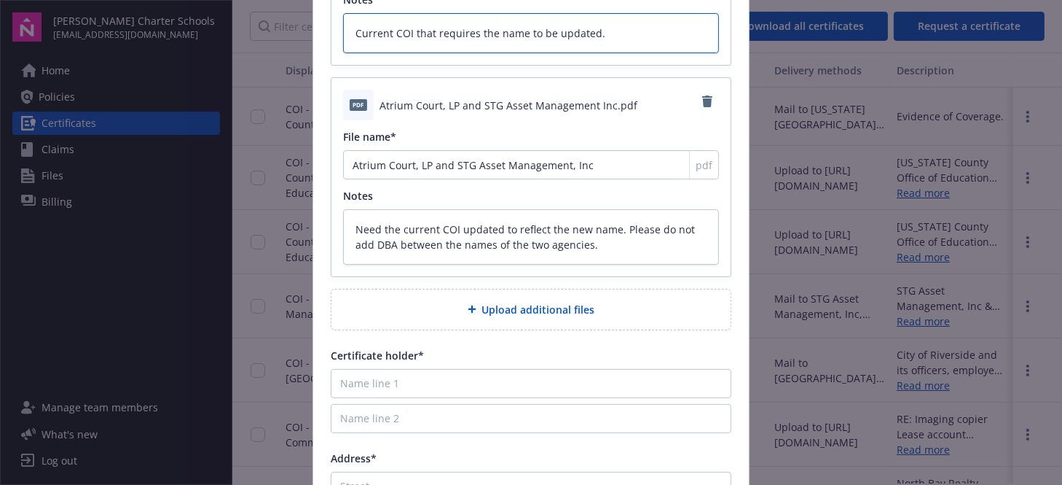
scroll to position [614, 0]
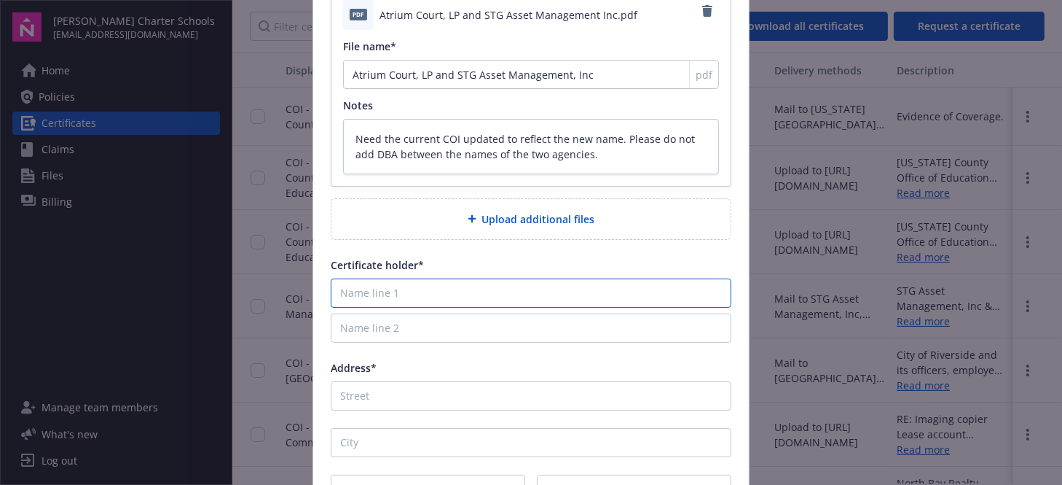
click at [434, 292] on input "Name line 1" at bounding box center [531, 292] width 401 height 29
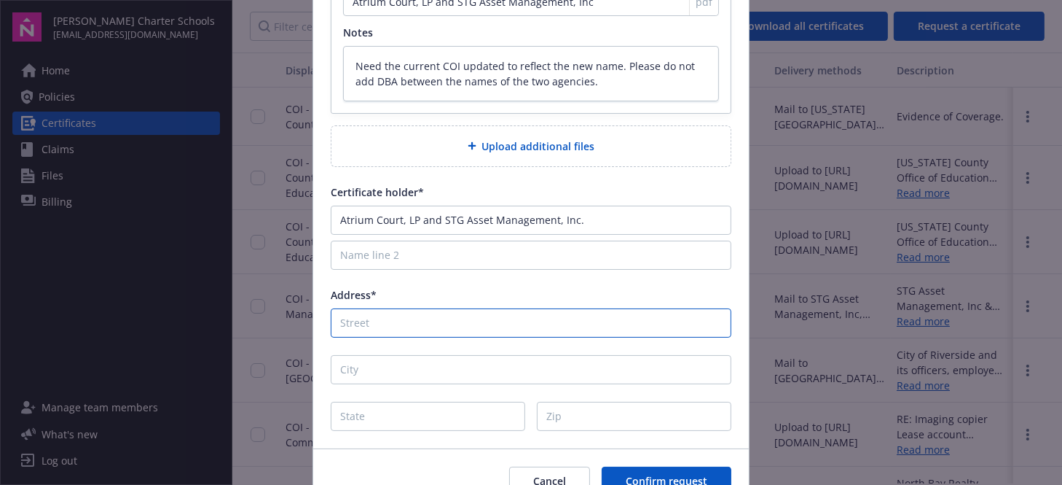
click at [398, 312] on input "Address*" at bounding box center [531, 322] width 401 height 29
drag, startPoint x: 426, startPoint y: 364, endPoint x: 421, endPoint y: 353, distance: 11.1
click at [423, 362] on input "City" at bounding box center [531, 369] width 401 height 29
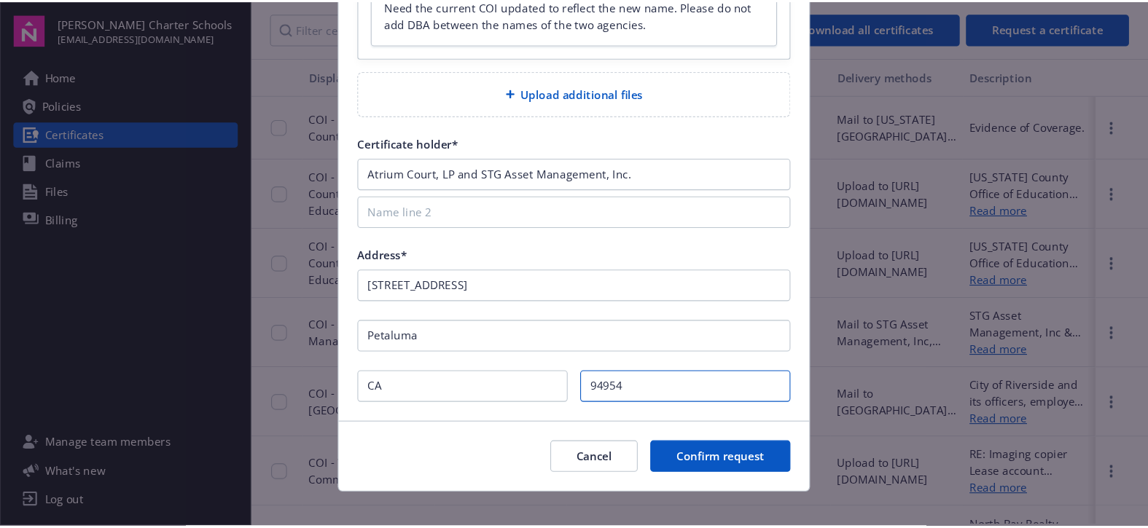
scroll to position [759, 0]
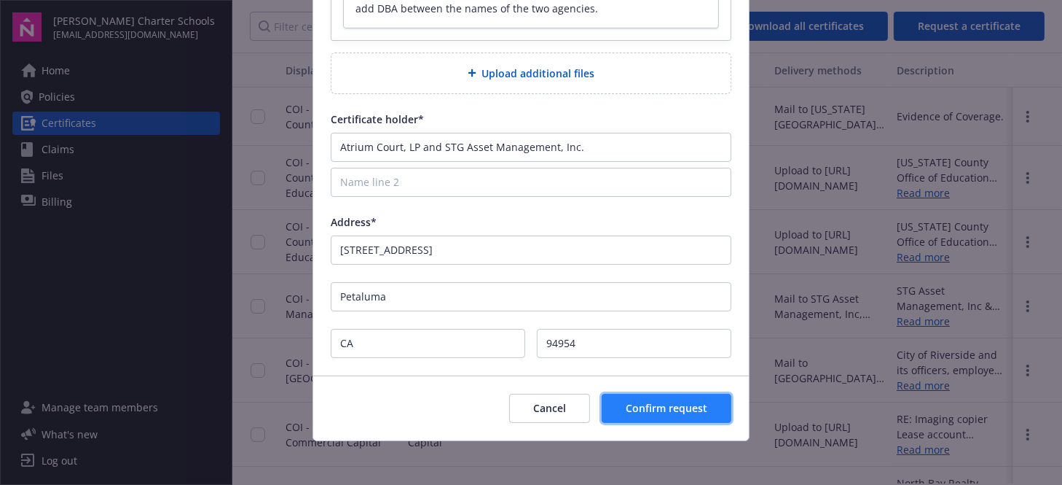
click at [683, 396] on button "Confirm request" at bounding box center [667, 407] width 130 height 29
